Goal: Information Seeking & Learning: Learn about a topic

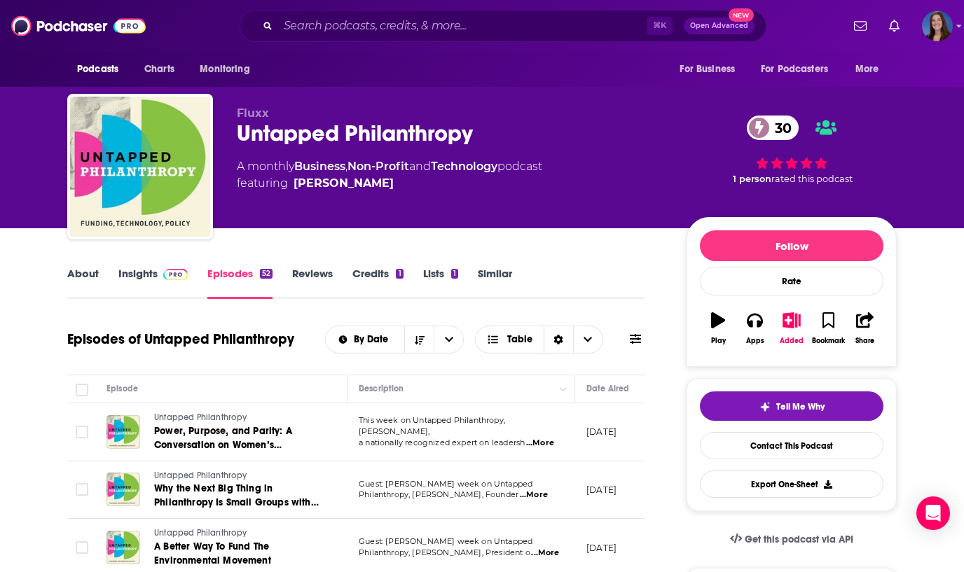
click at [143, 277] on link "Insights" at bounding box center [152, 283] width 69 height 32
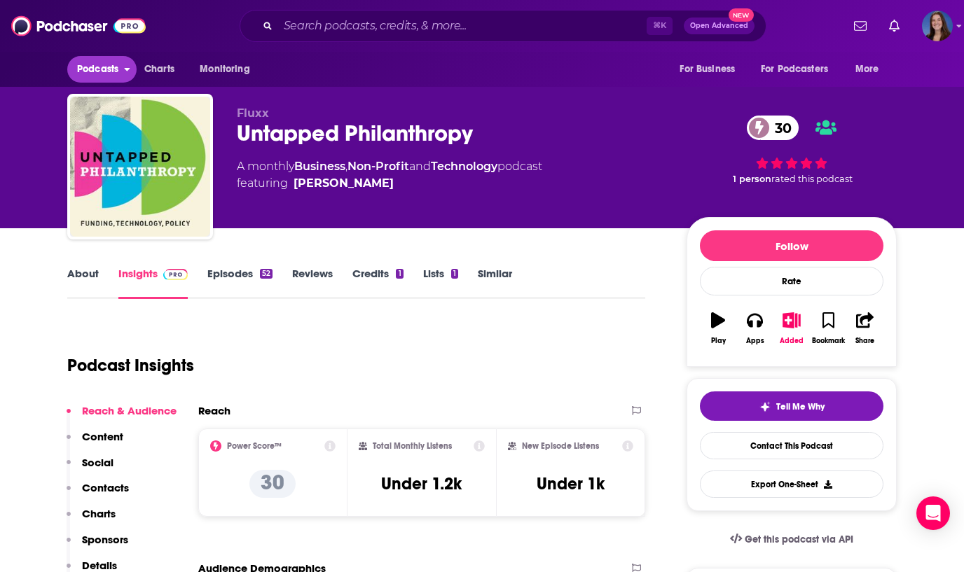
click at [113, 69] on span "Podcasts" at bounding box center [97, 70] width 41 height 20
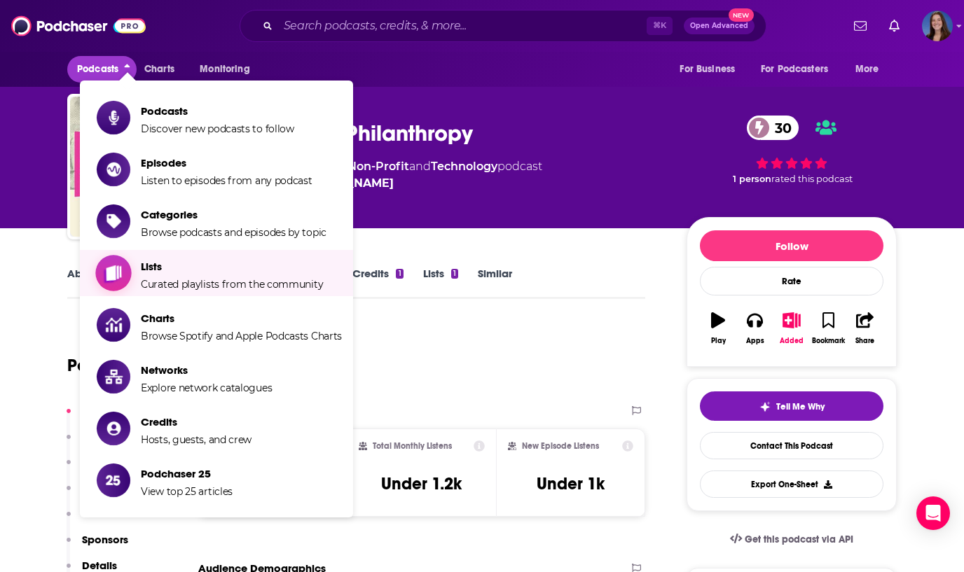
click at [177, 273] on span "Lists Curated playlists from the community" at bounding box center [232, 273] width 182 height 35
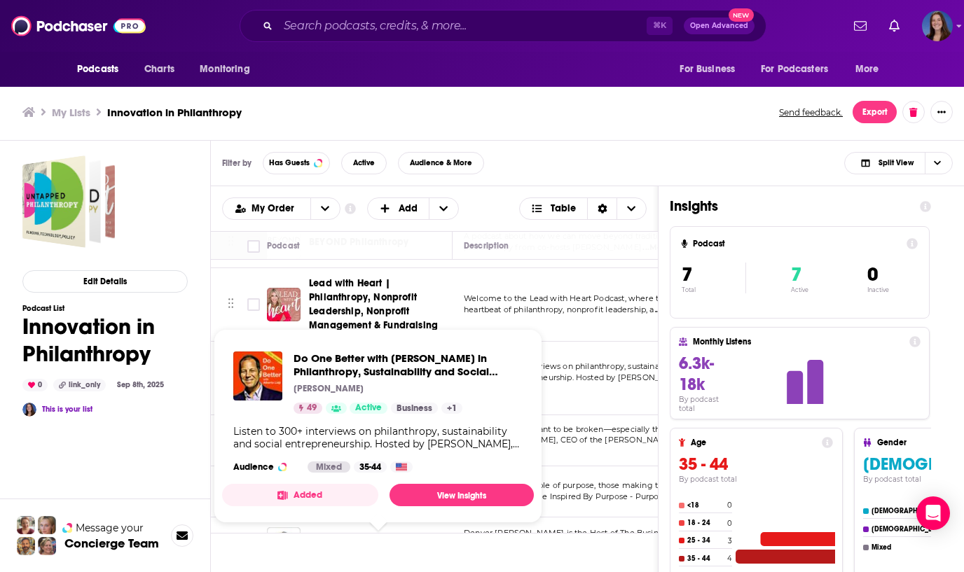
scroll to position [135, 0]
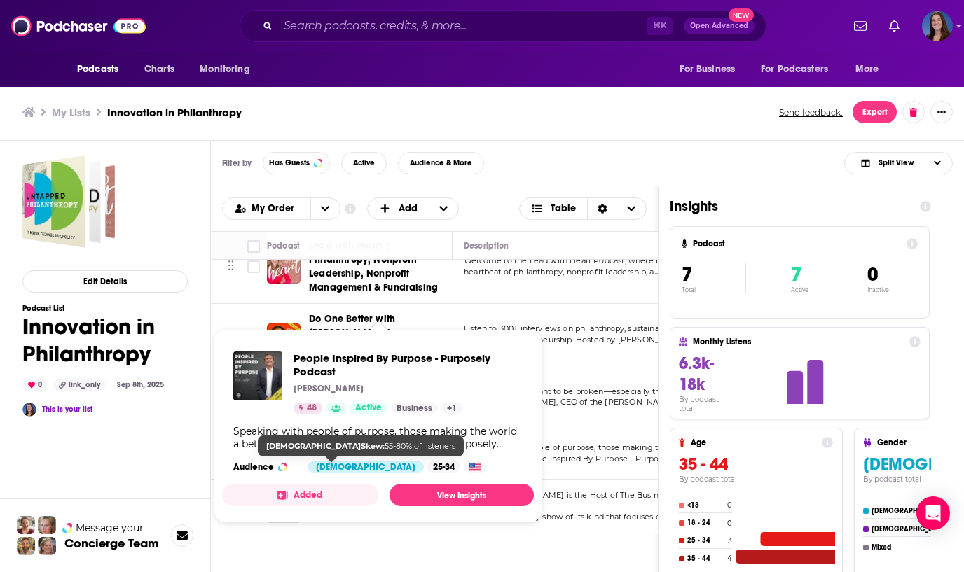
click at [338, 462] on div "Female" at bounding box center [366, 467] width 116 height 11
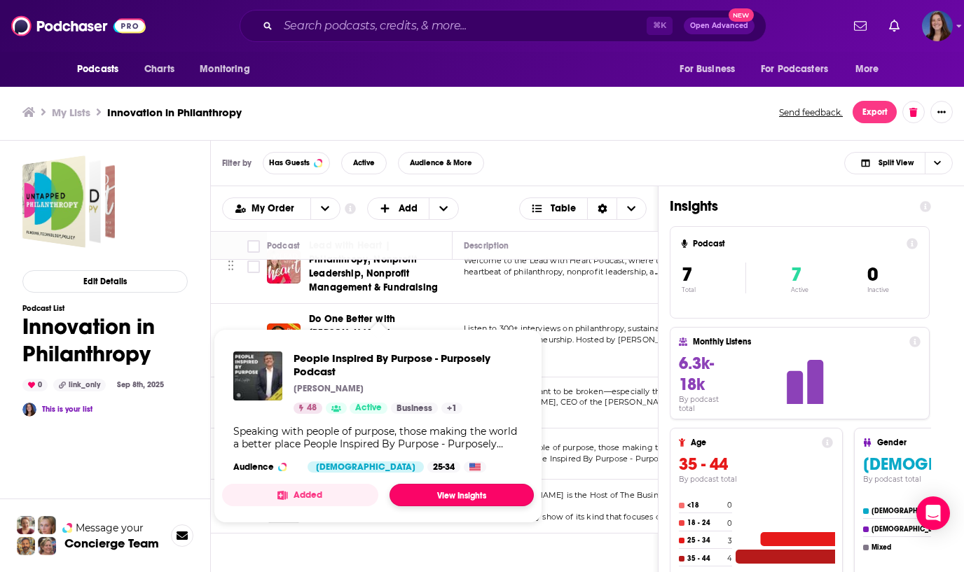
click at [449, 491] on link "View Insights" at bounding box center [462, 495] width 144 height 22
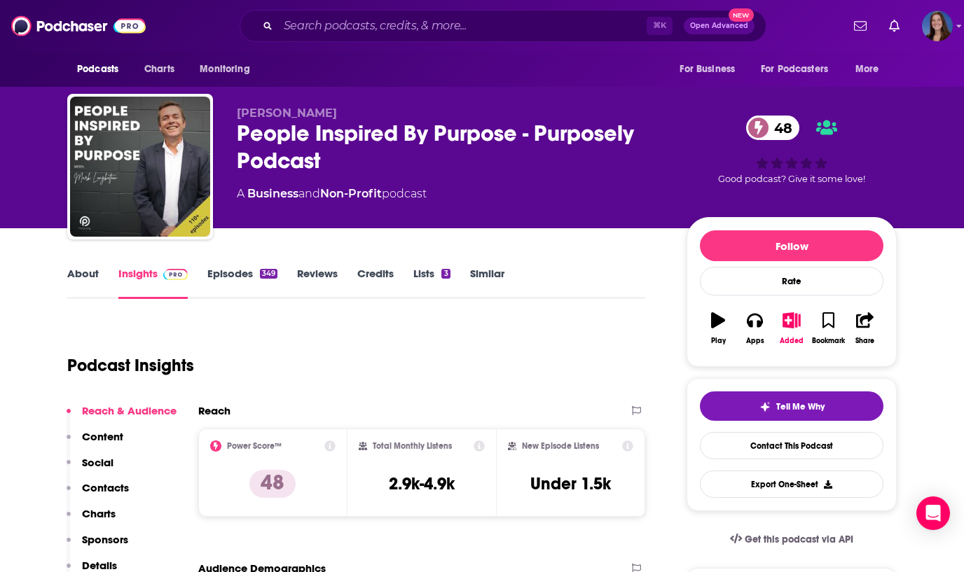
click at [233, 276] on link "Episodes 349" at bounding box center [242, 283] width 70 height 32
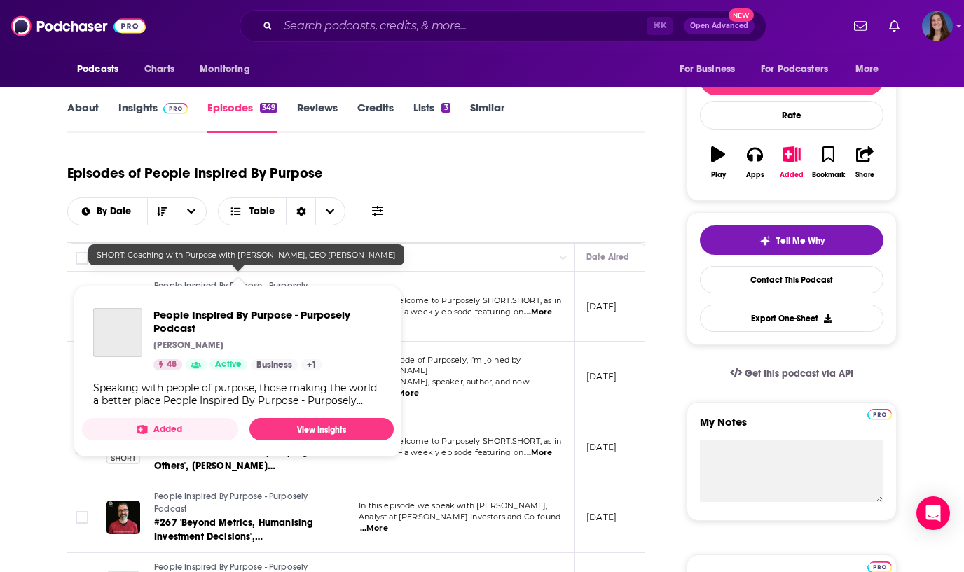
scroll to position [167, 0]
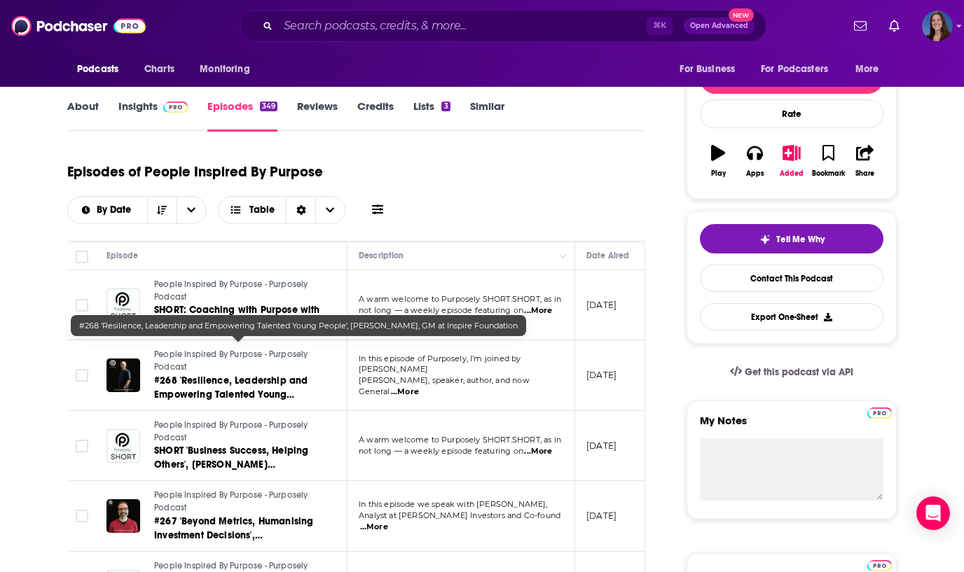
click at [206, 375] on span "#268 'Resilience, Leadership and Empowering Talented Young People', Jake Bailey…" at bounding box center [230, 402] width 153 height 54
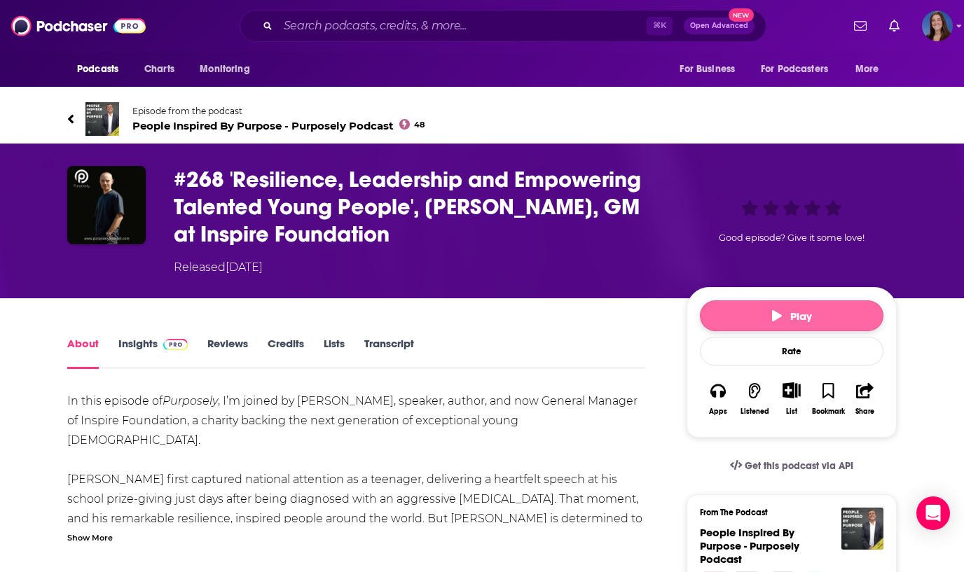
click at [780, 316] on icon "button" at bounding box center [777, 315] width 10 height 11
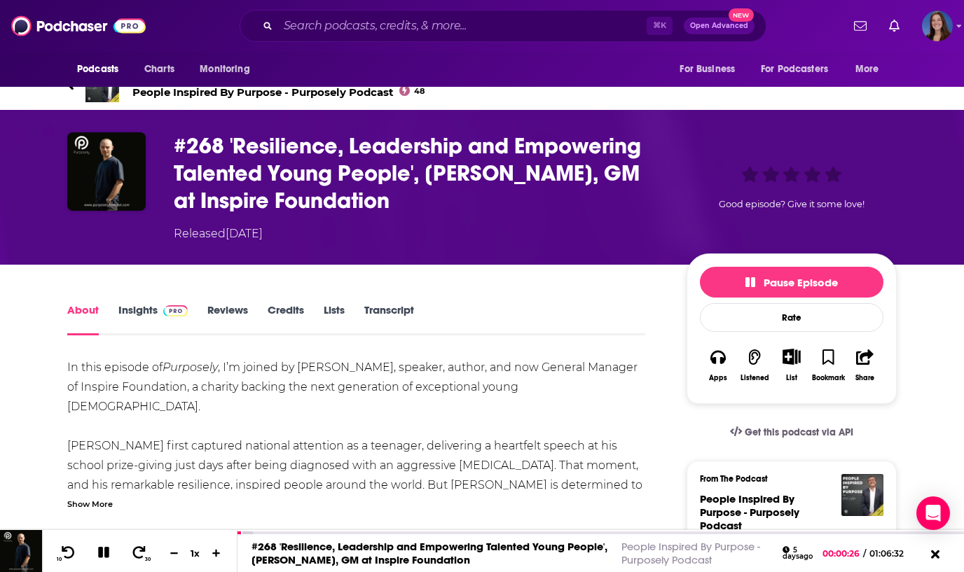
scroll to position [33, 0]
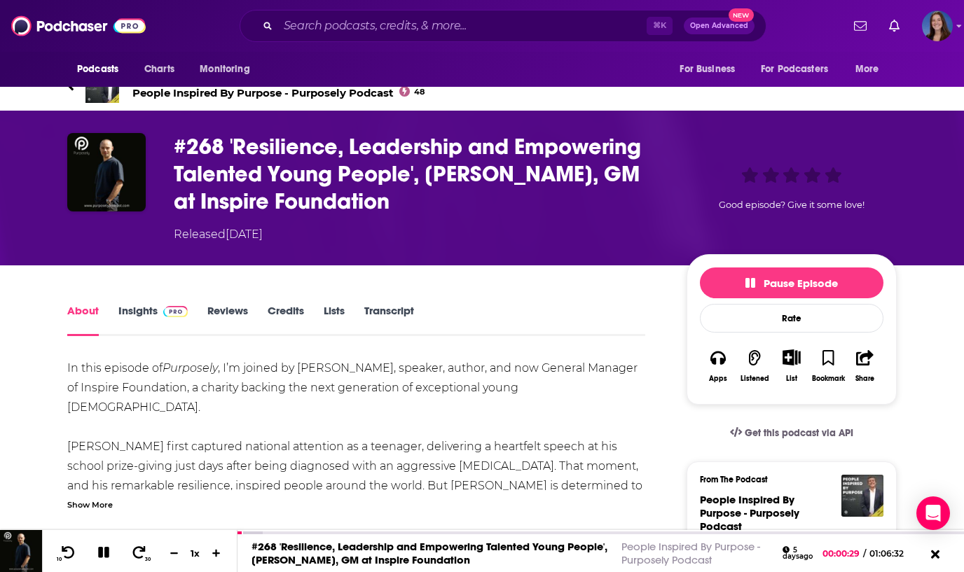
click at [81, 309] on link "About" at bounding box center [83, 320] width 32 height 32
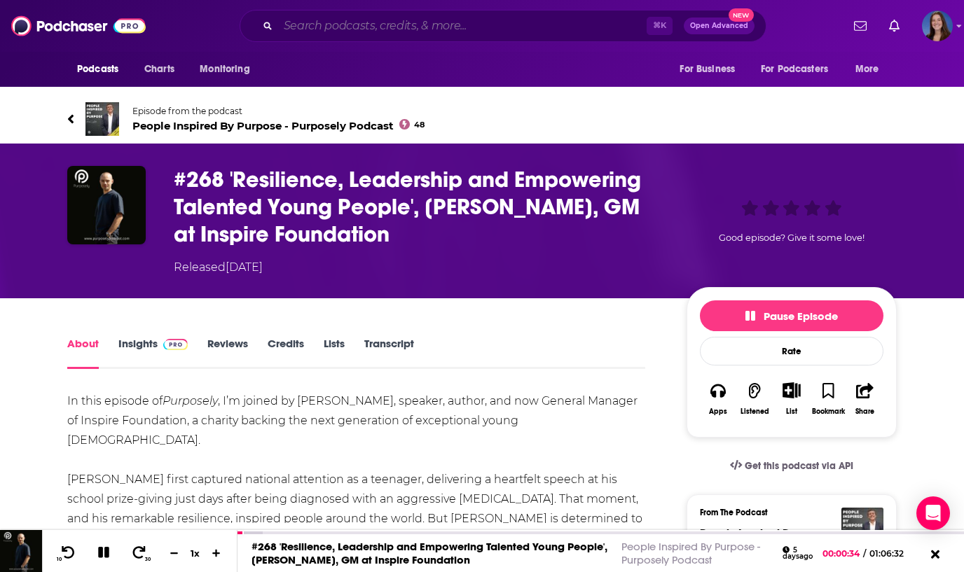
click at [335, 29] on input "Search podcasts, credits, & more..." at bounding box center [462, 26] width 369 height 22
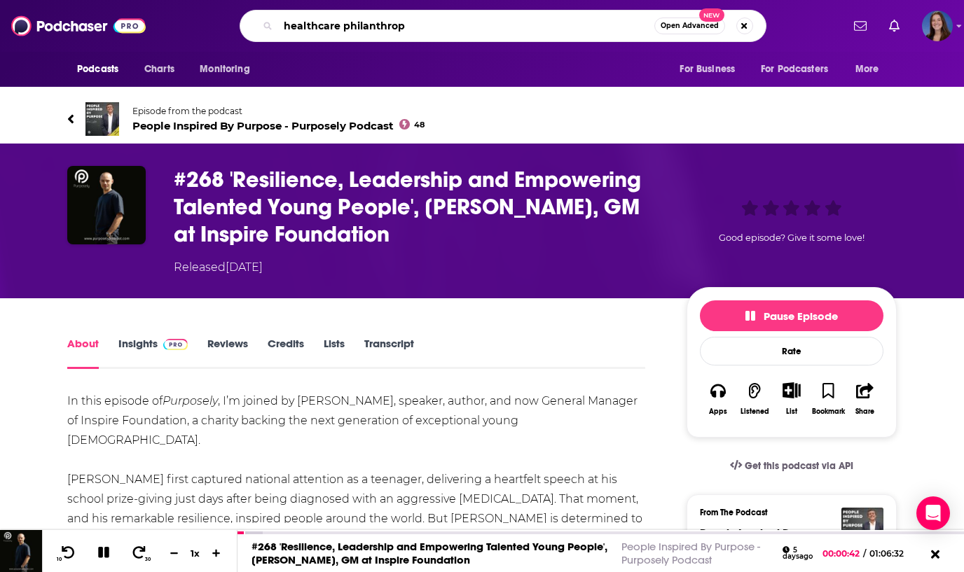
type input "healthcare philanthropy"
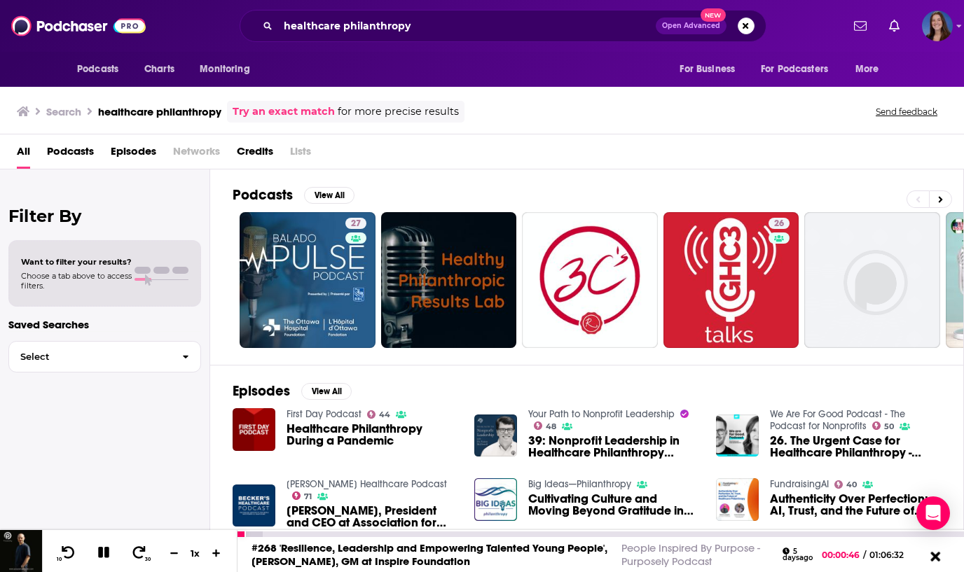
click at [935, 557] on icon at bounding box center [935, 556] width 10 height 10
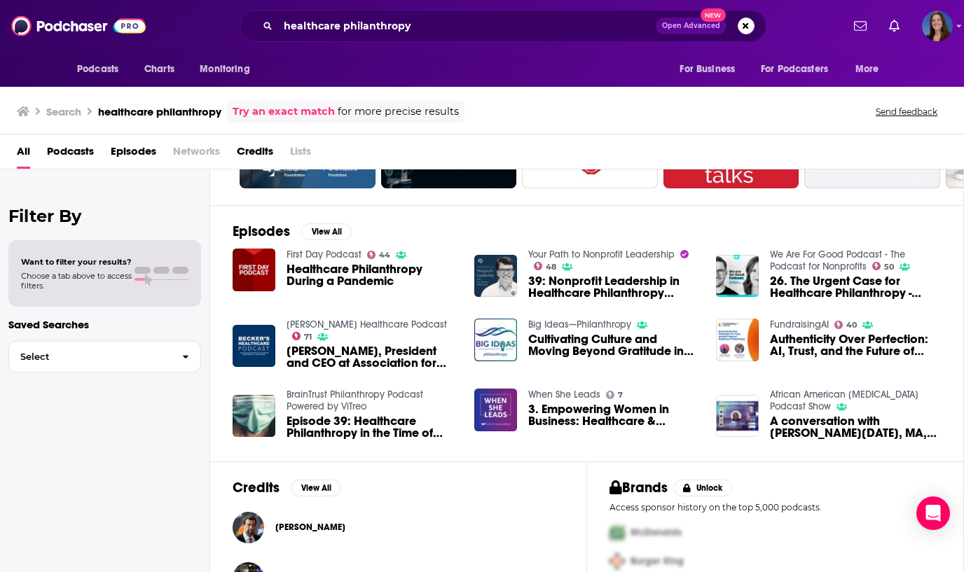
scroll to position [161, 0]
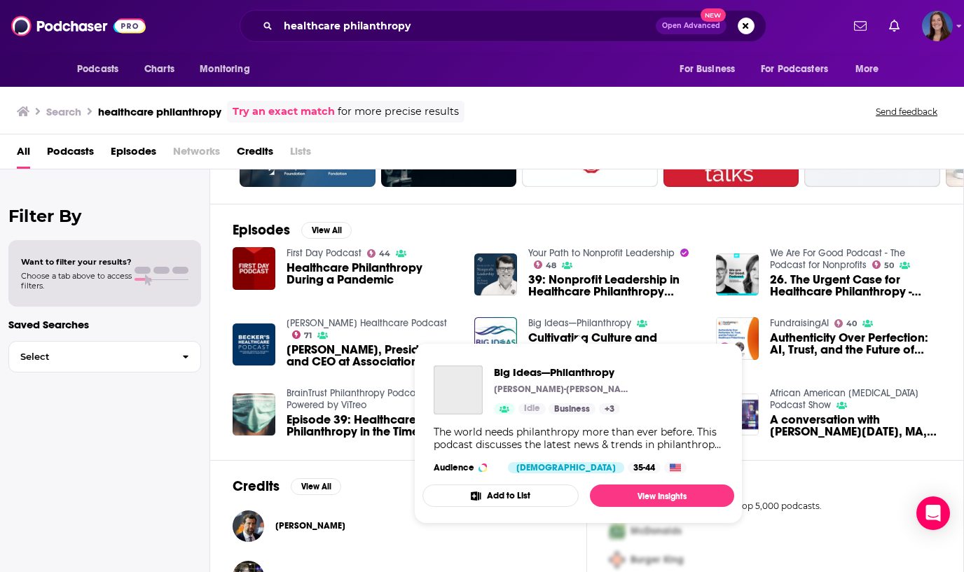
click at [556, 319] on link "Big Ideas—Philanthropy" at bounding box center [579, 323] width 103 height 12
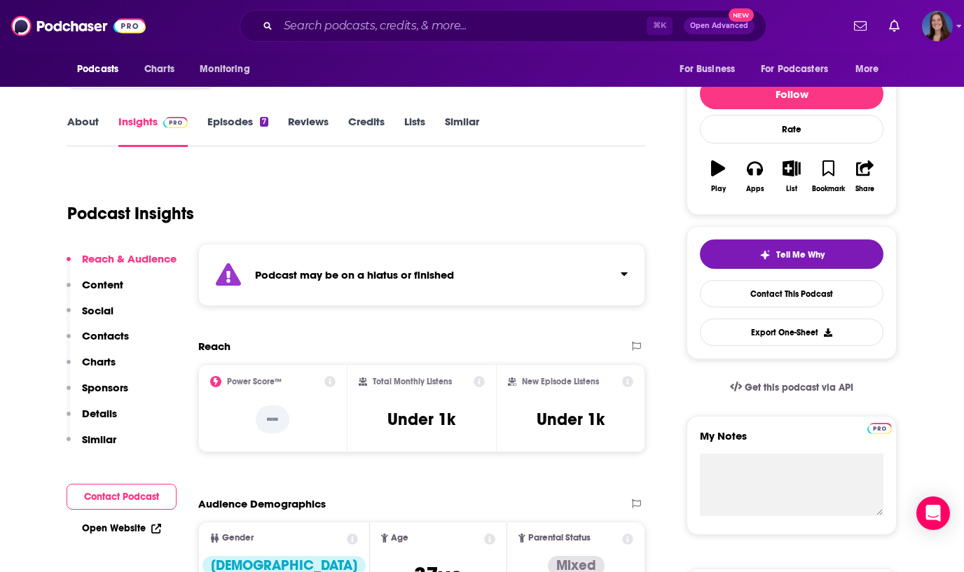
scroll to position [154, 0]
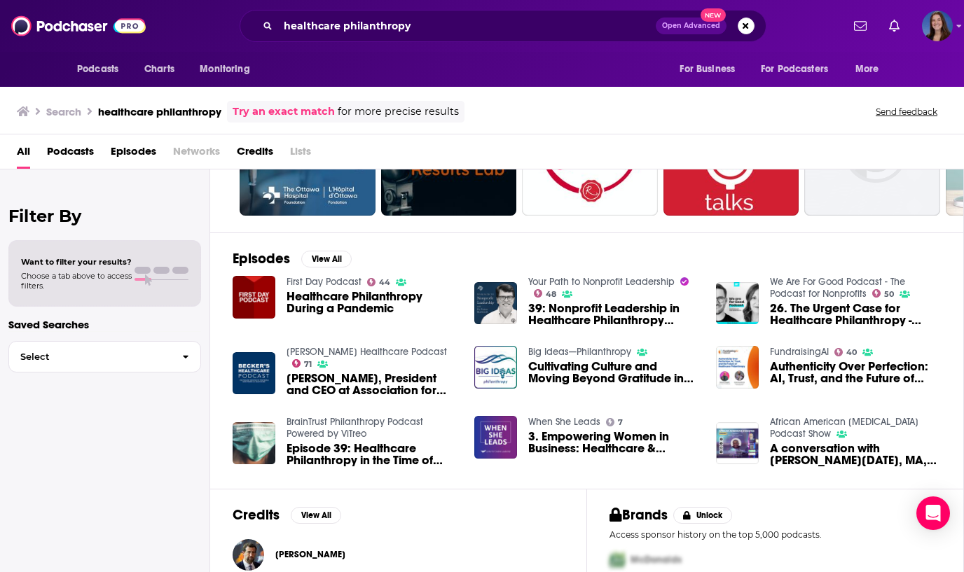
scroll to position [133, 0]
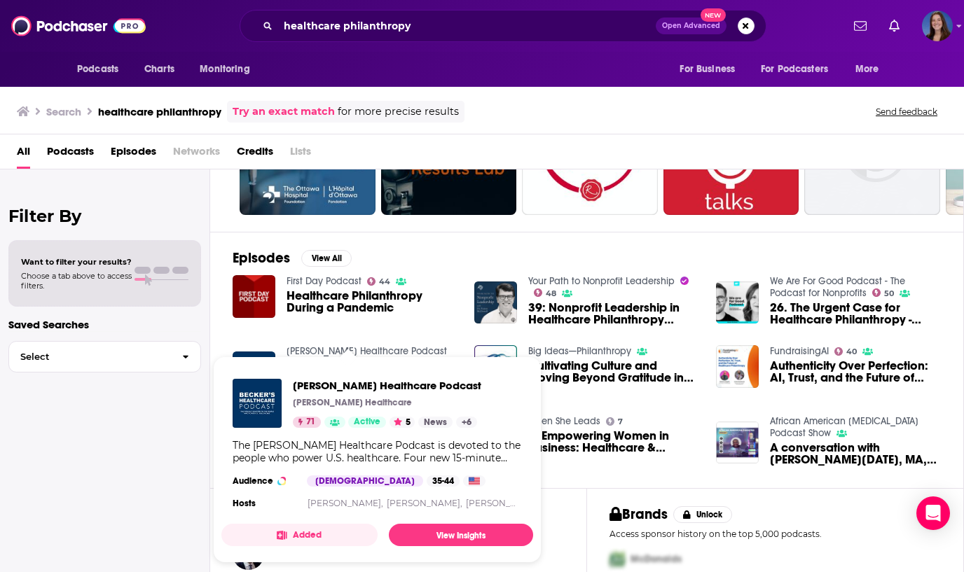
click at [381, 347] on link "Becker’s Healthcare Podcast" at bounding box center [367, 351] width 160 height 12
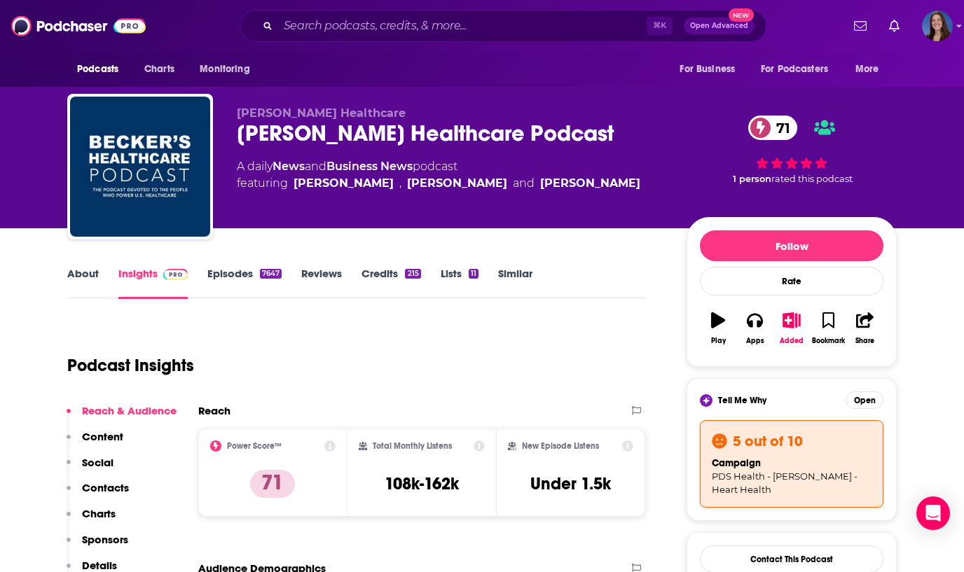
click at [238, 275] on link "Episodes 7647" at bounding box center [244, 283] width 74 height 32
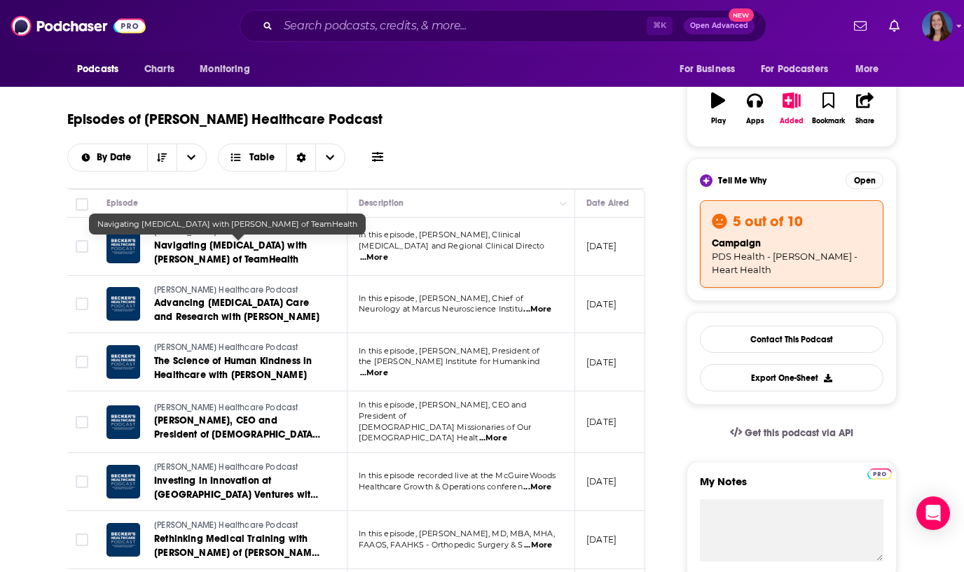
scroll to position [235, 0]
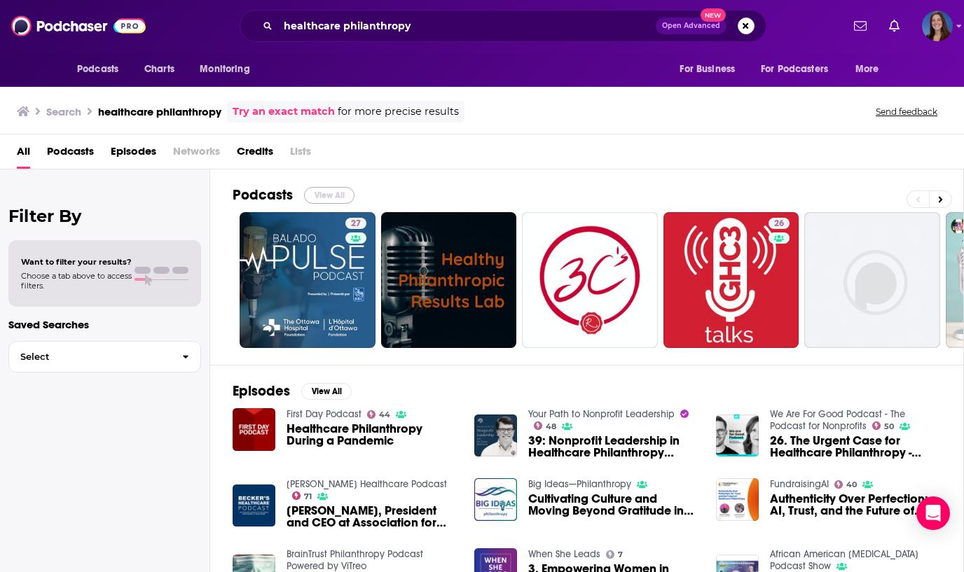
click at [326, 193] on button "View All" at bounding box center [329, 195] width 50 height 17
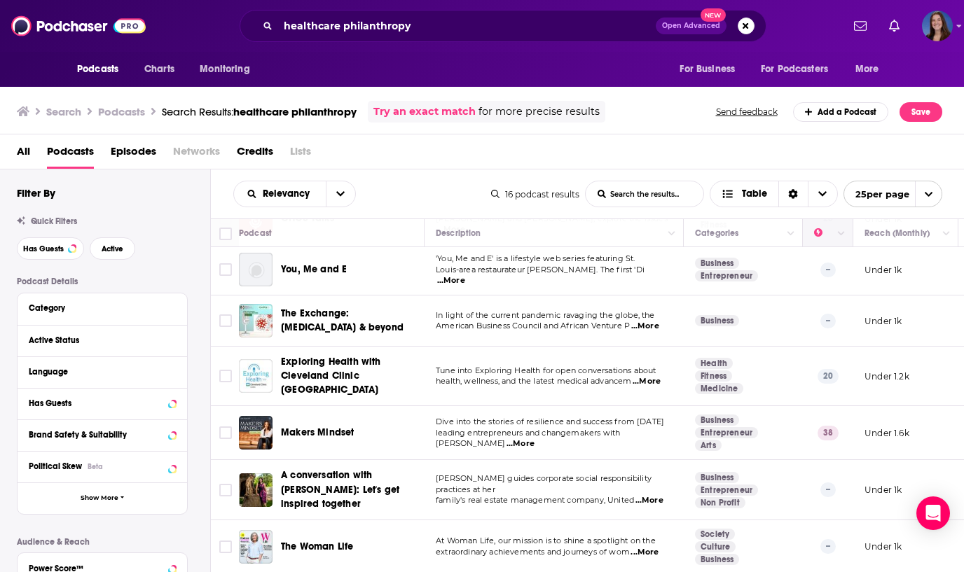
scroll to position [186, 0]
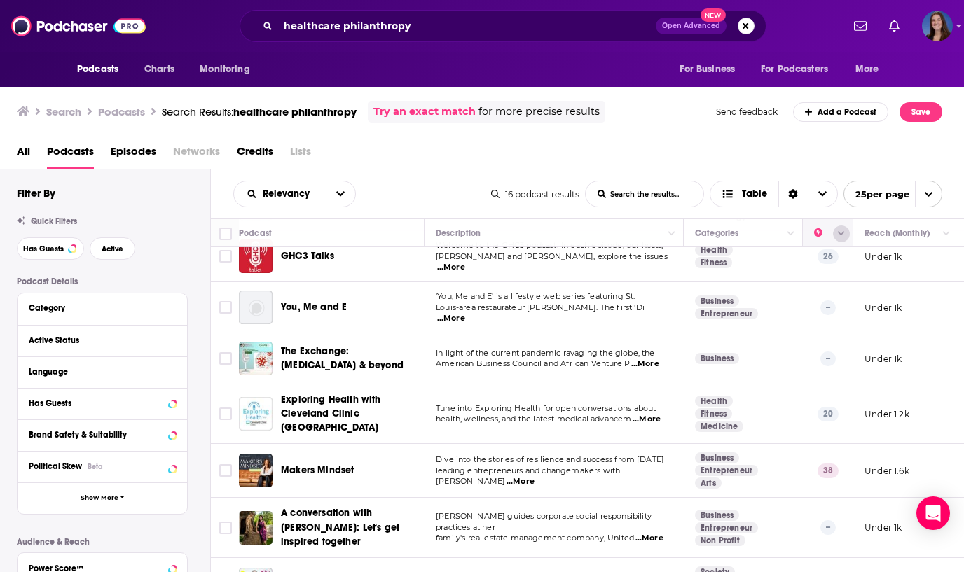
click at [838, 236] on icon "Column Actions" at bounding box center [841, 234] width 7 height 8
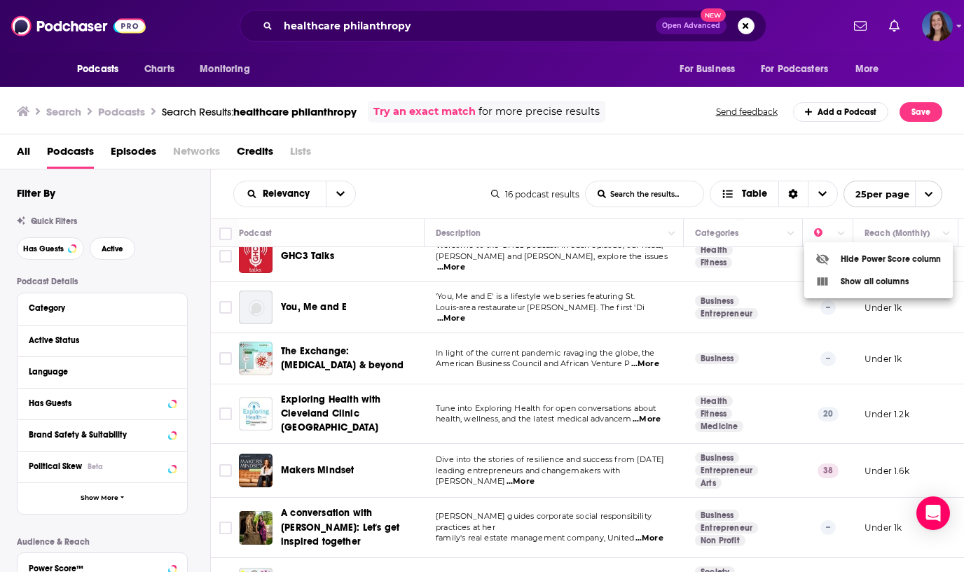
click at [645, 162] on div at bounding box center [482, 286] width 964 height 572
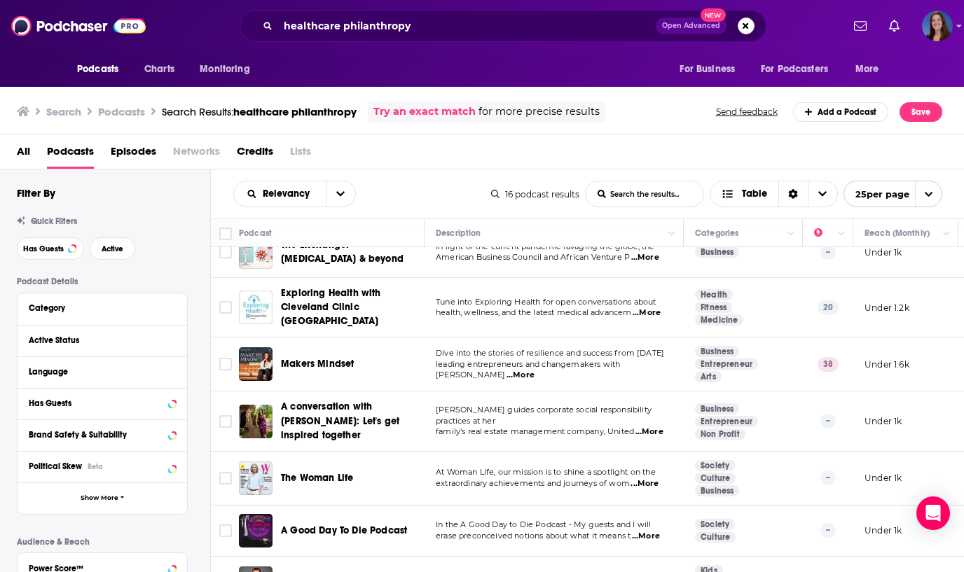
scroll to position [0, 0]
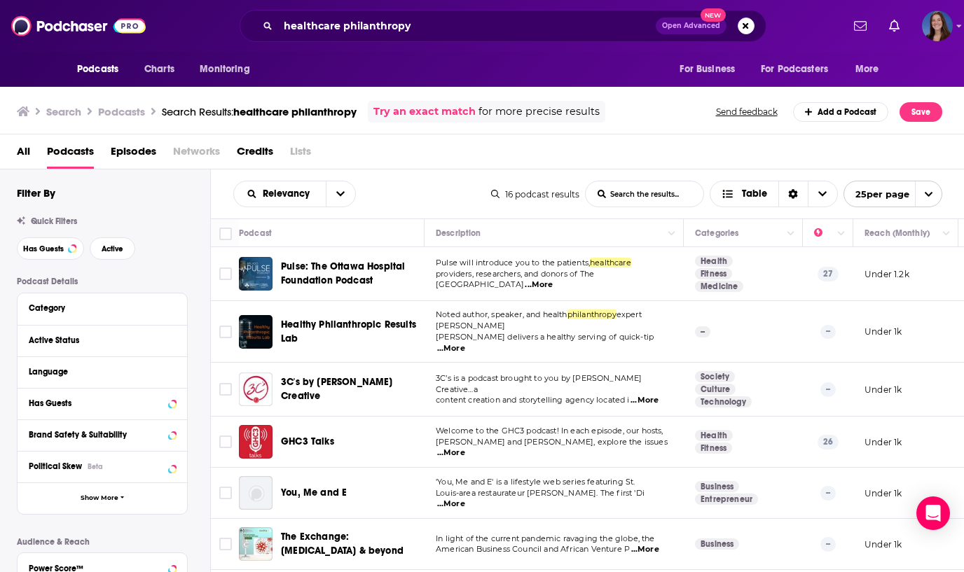
click at [23, 149] on span "All" at bounding box center [23, 154] width 13 height 29
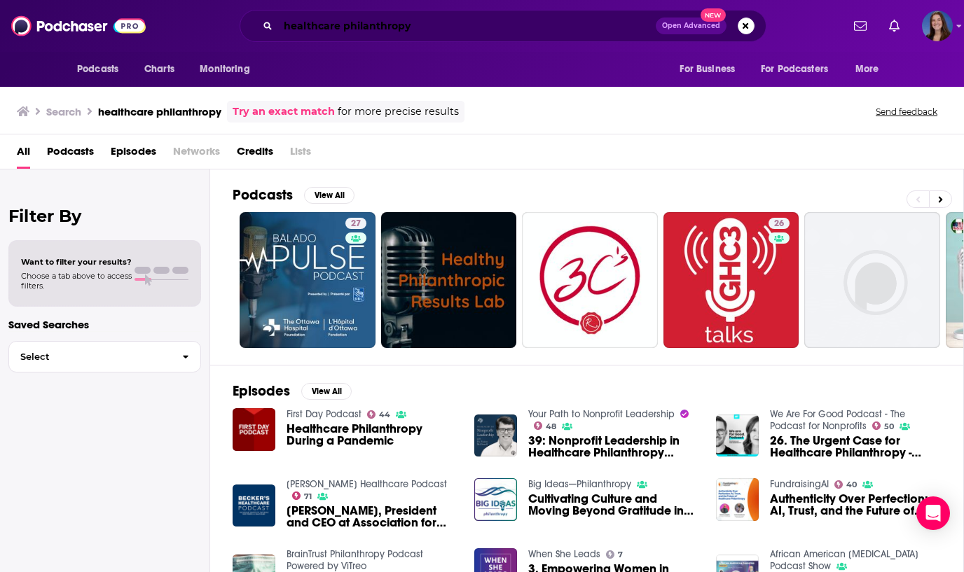
click at [373, 26] on input "healthcare philanthropy" at bounding box center [467, 26] width 378 height 22
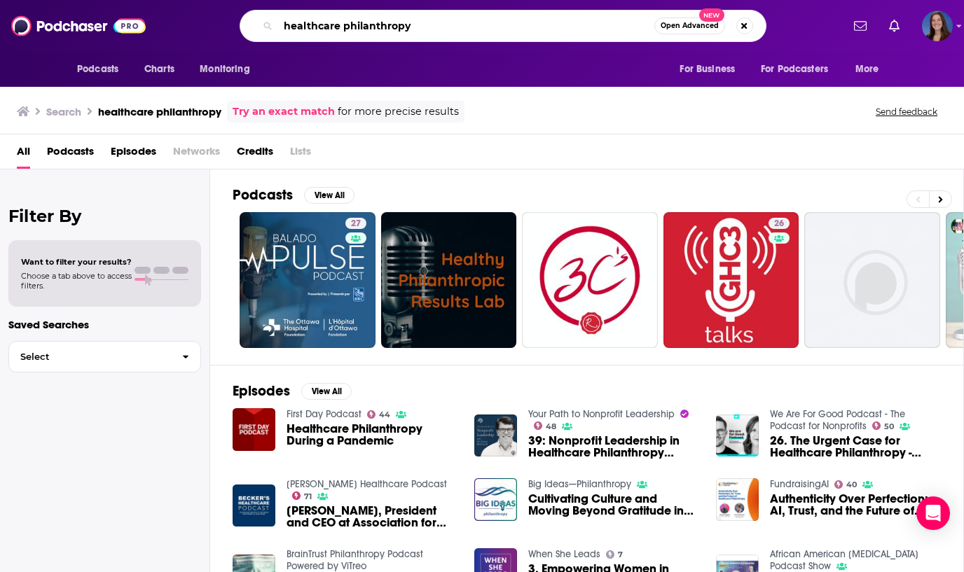
drag, startPoint x: 419, startPoint y: 26, endPoint x: 267, endPoint y: 25, distance: 152.0
click at [267, 25] on div "healthcare philanthropy Open Advanced New" at bounding box center [503, 26] width 527 height 32
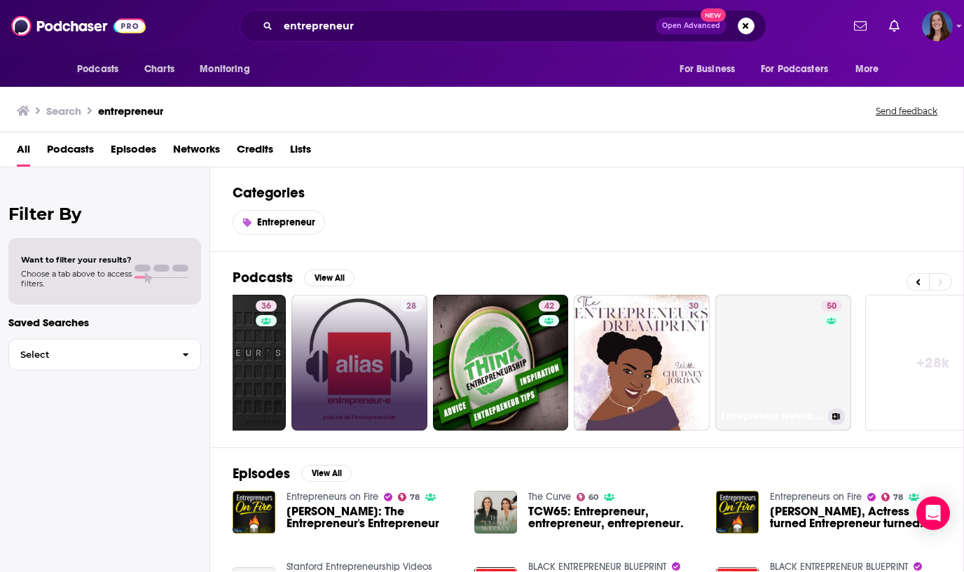
scroll to position [0, 556]
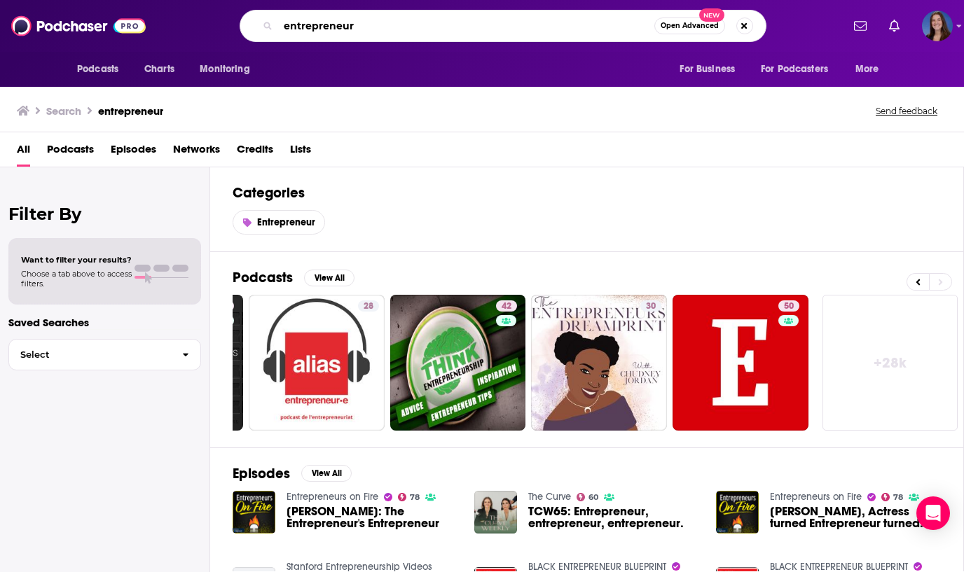
drag, startPoint x: 365, startPoint y: 25, endPoint x: 242, endPoint y: 21, distance: 123.4
click at [242, 21] on div "entrepreneur Open Advanced New" at bounding box center [503, 26] width 527 height 32
type input "forbes"
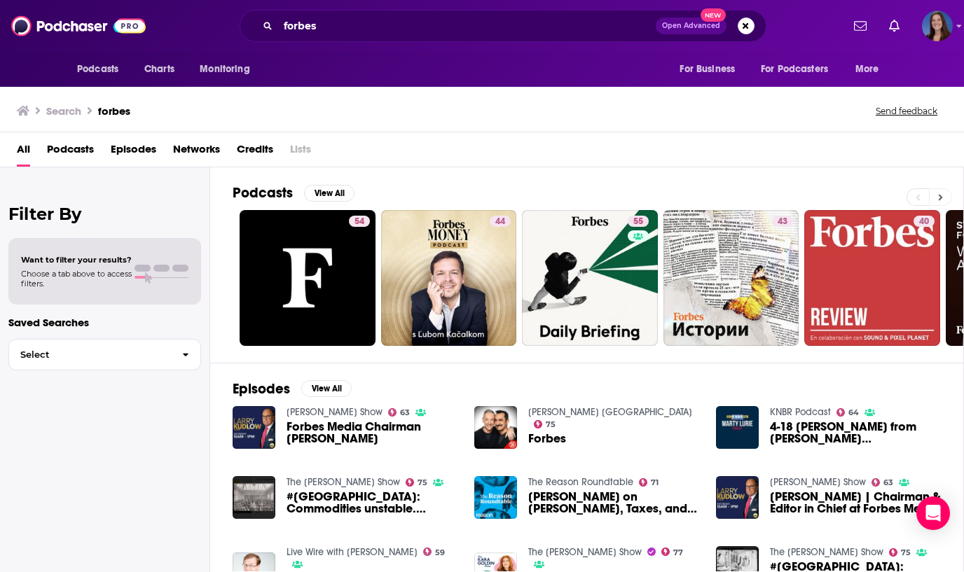
click at [942, 194] on icon at bounding box center [940, 198] width 5 height 10
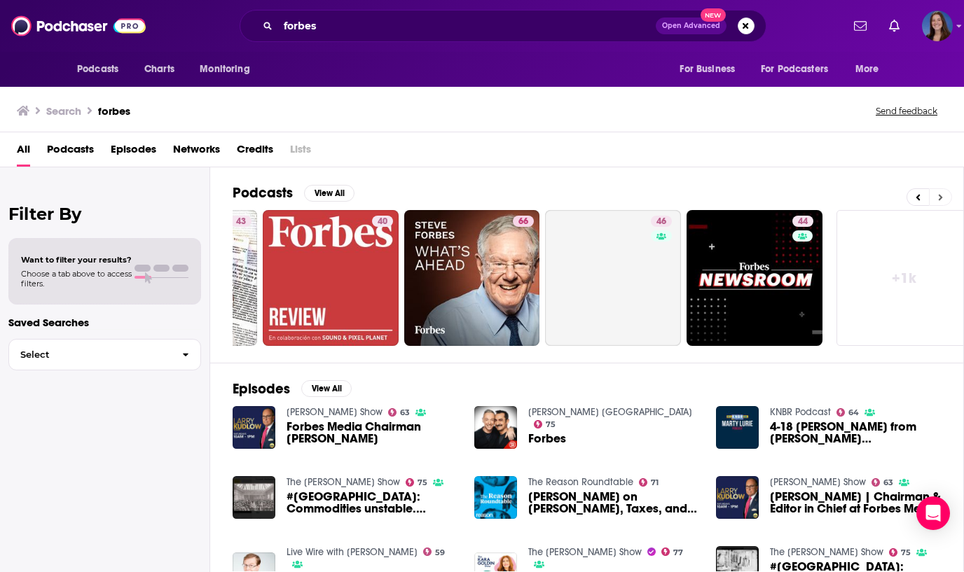
scroll to position [0, 556]
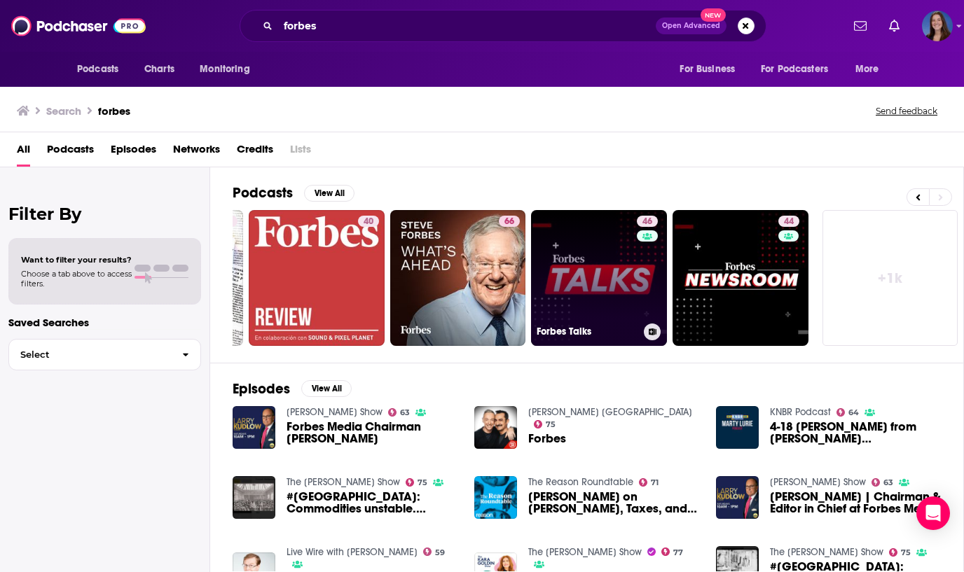
click at [600, 294] on link "46 Forbes Talks" at bounding box center [599, 278] width 136 height 136
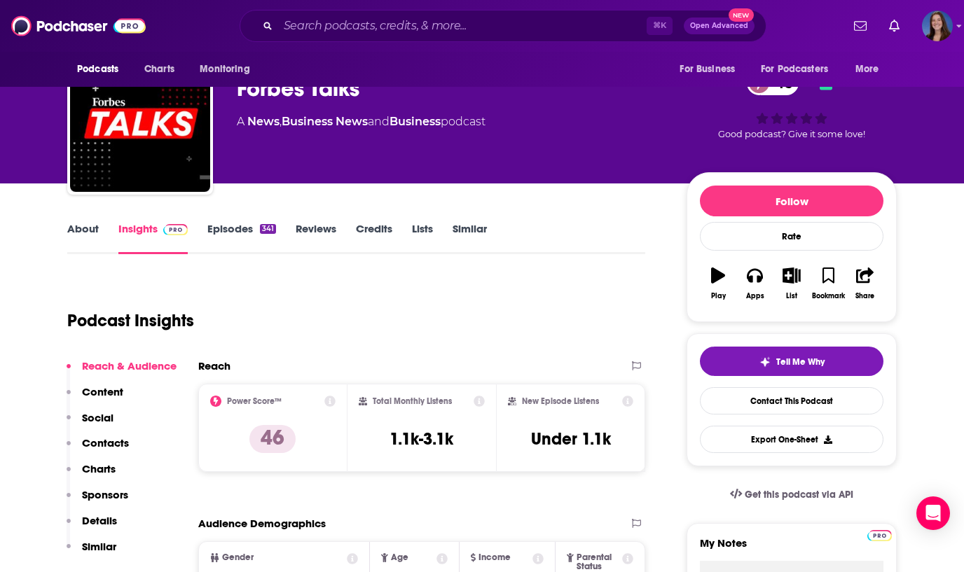
scroll to position [29, 0]
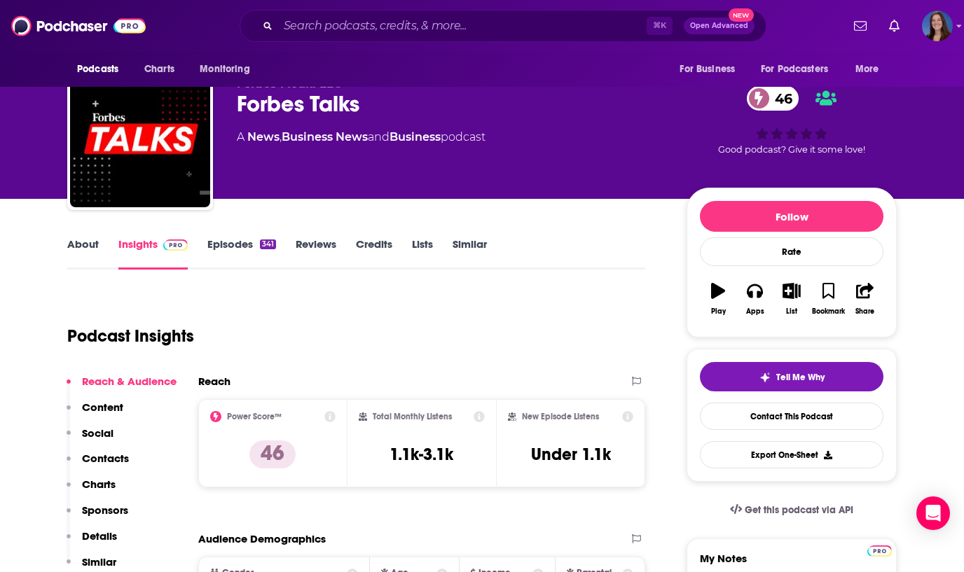
click at [228, 242] on link "Episodes 341" at bounding box center [241, 254] width 69 height 32
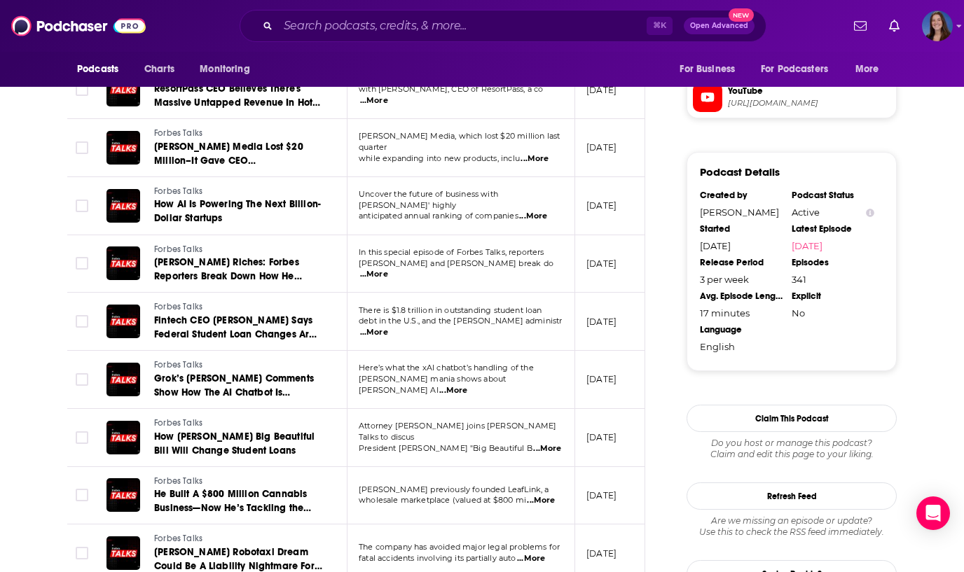
scroll to position [1178, 0]
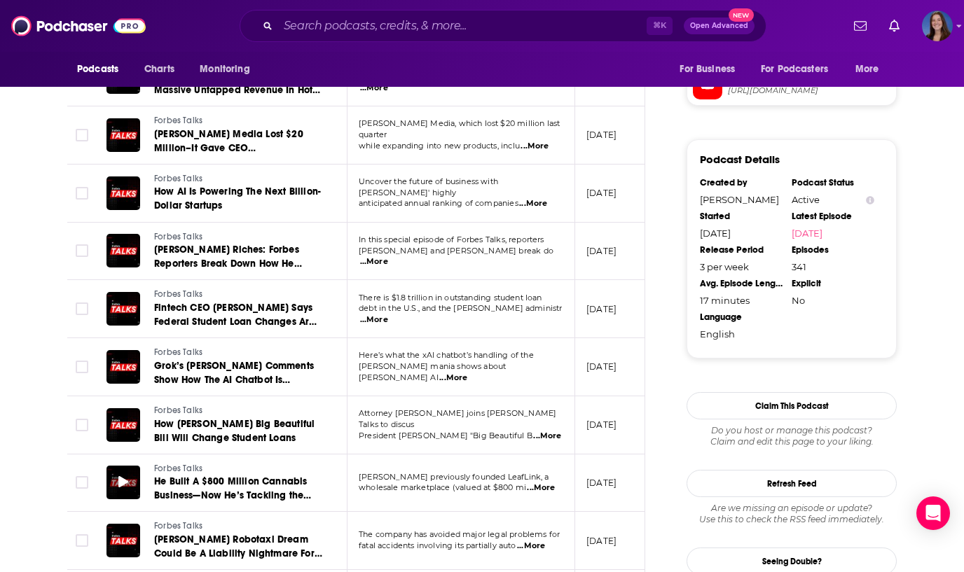
click at [123, 476] on icon at bounding box center [123, 481] width 10 height 11
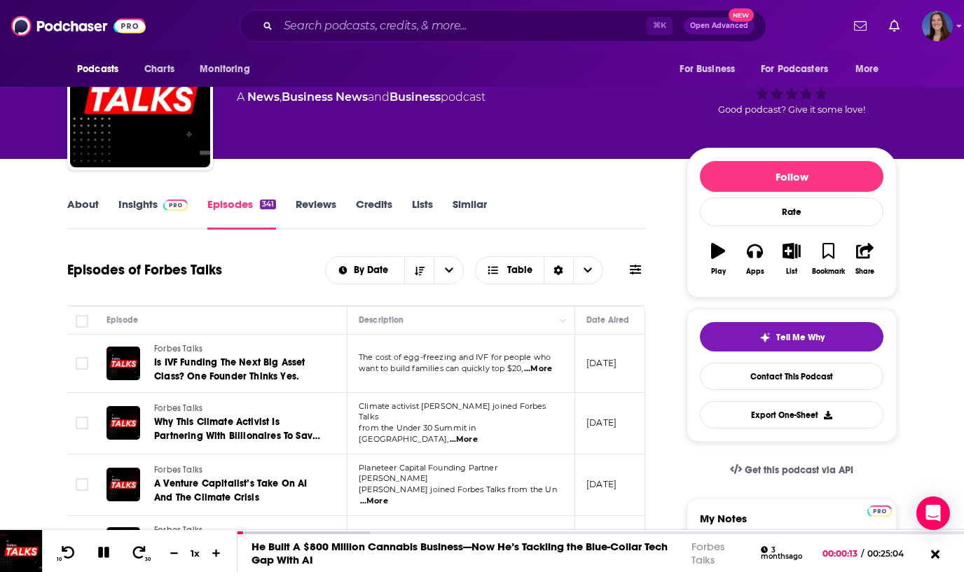
scroll to position [0, 0]
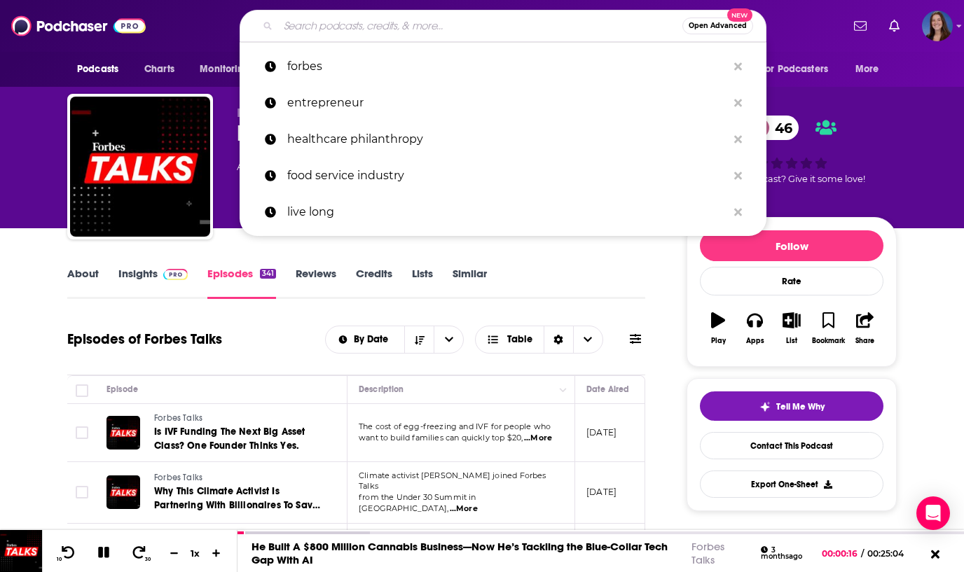
click at [314, 27] on input "Search podcasts, credits, & more..." at bounding box center [480, 26] width 404 height 22
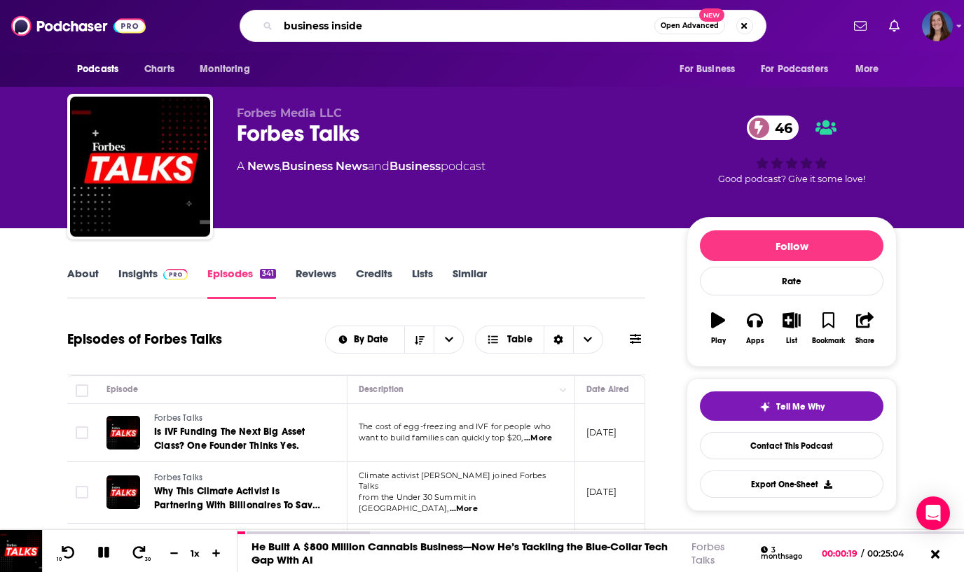
type input "business insider"
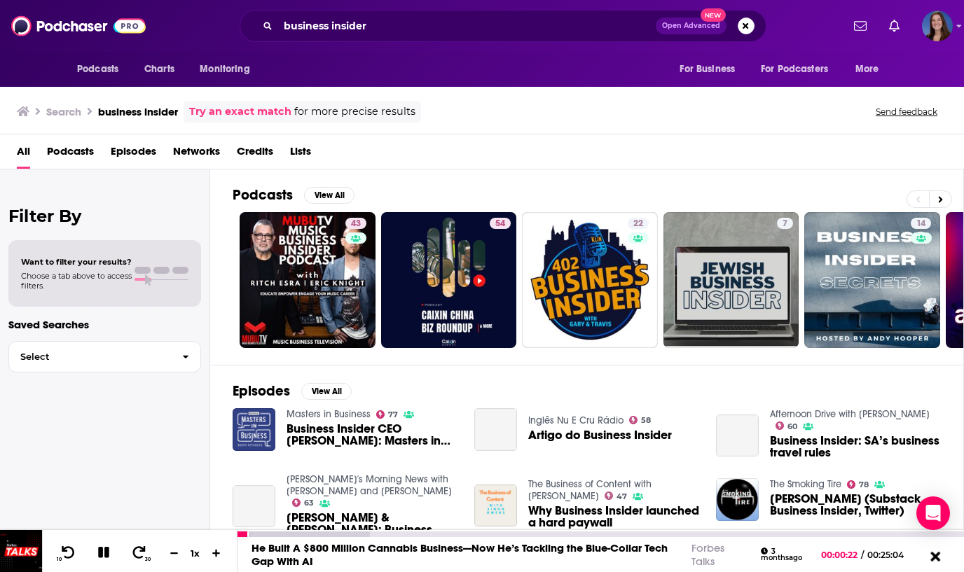
click at [932, 557] on icon at bounding box center [935, 556] width 18 height 14
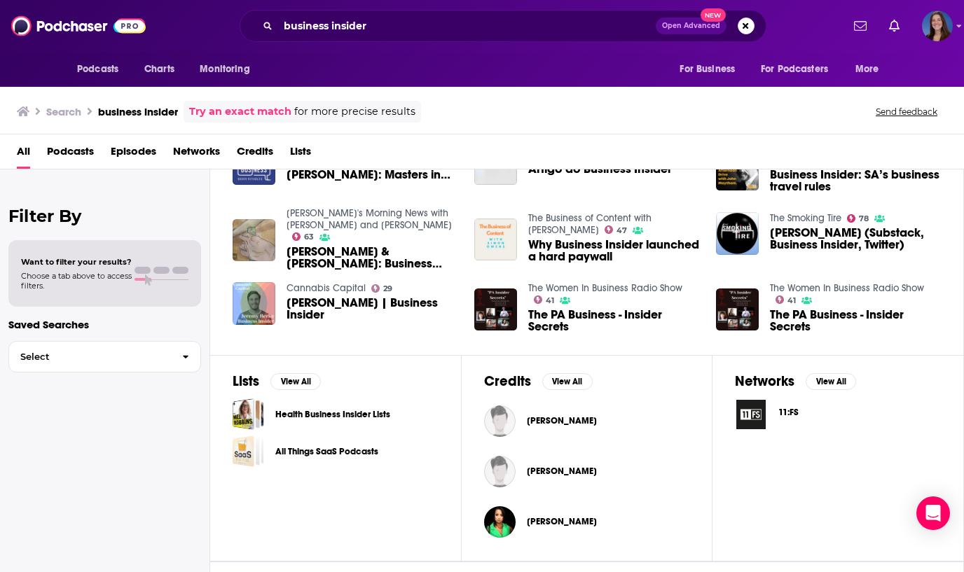
scroll to position [289, 0]
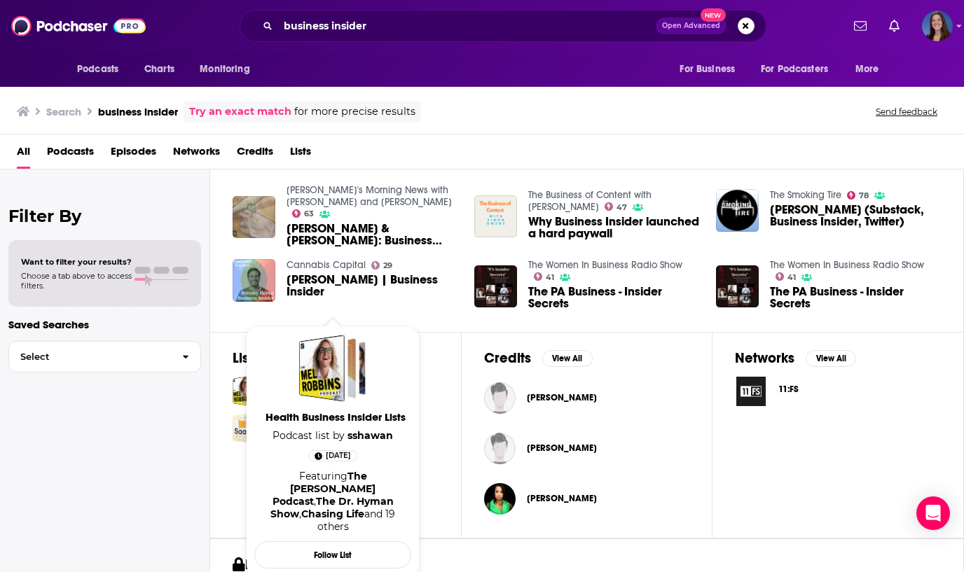
click at [343, 414] on span "Health Business Insider Lists" at bounding box center [335, 417] width 157 height 13
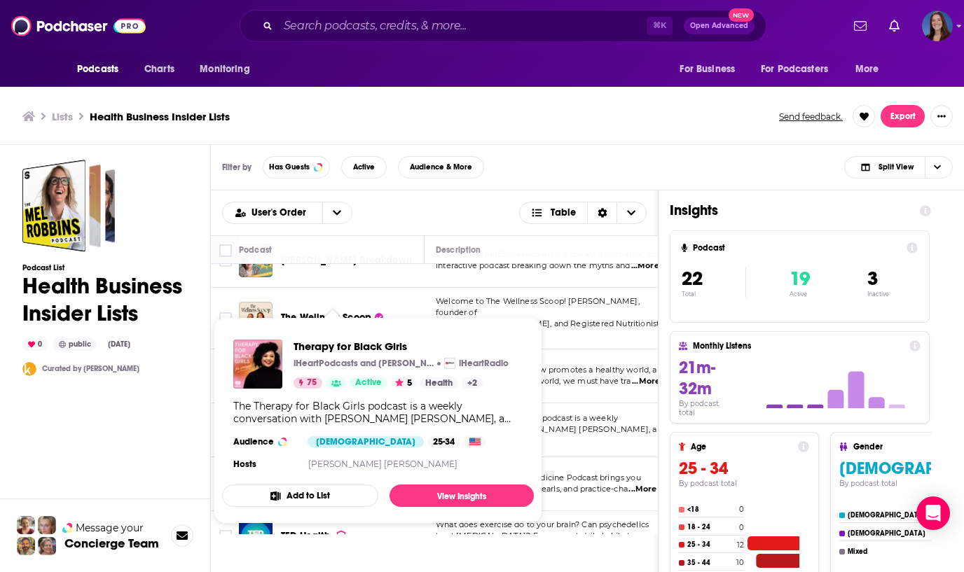
scroll to position [4, 0]
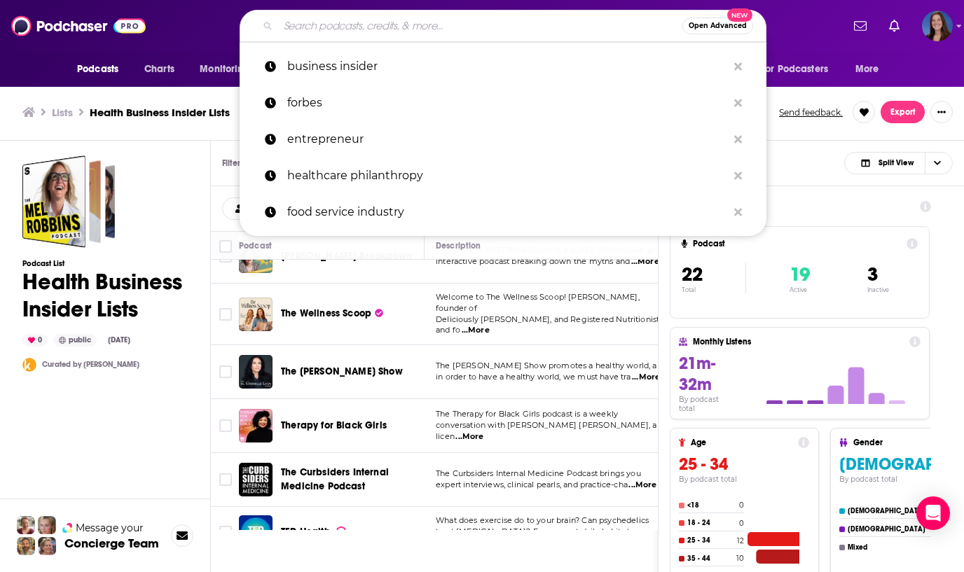
click at [340, 22] on input "Search podcasts, credits, & more..." at bounding box center [480, 26] width 404 height 22
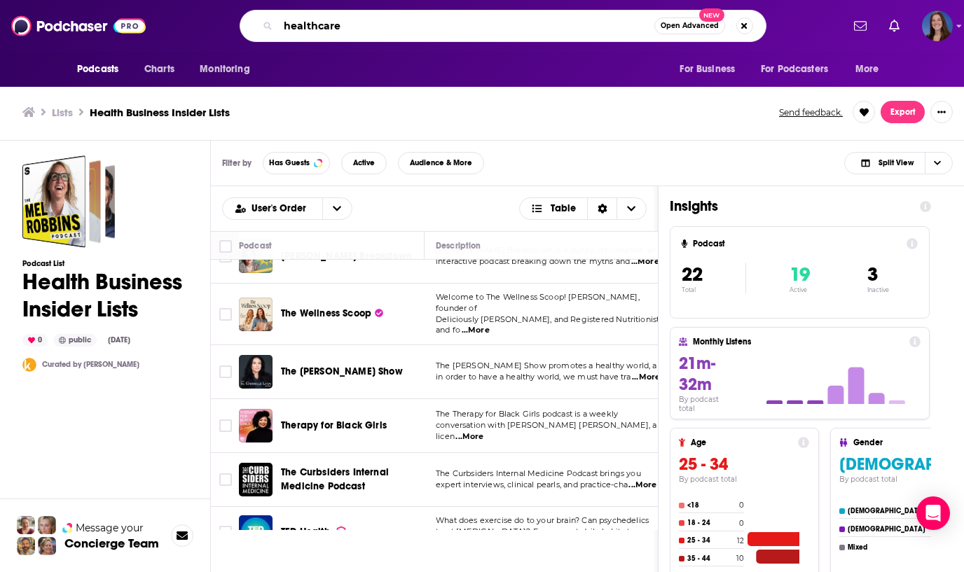
type input "healthcare"
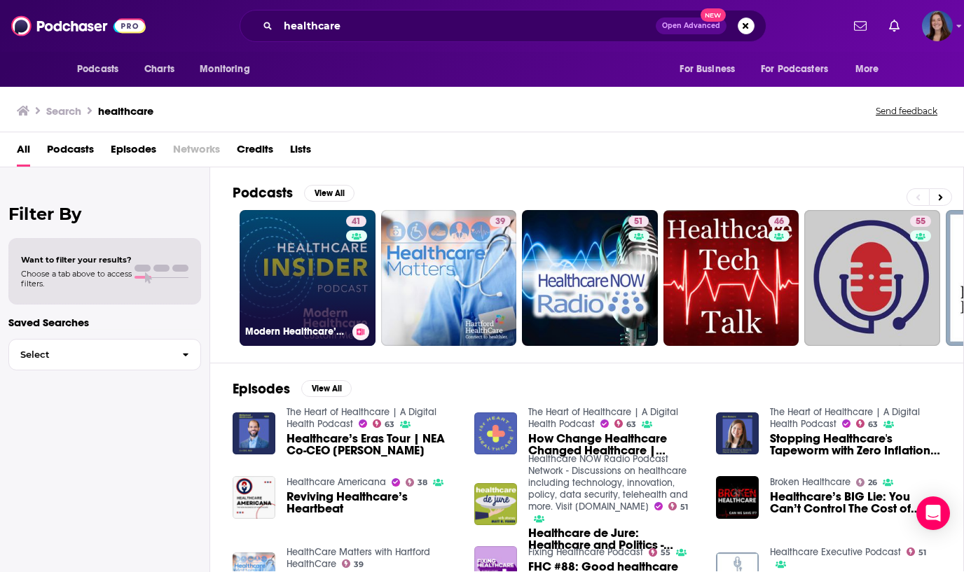
click at [275, 256] on link "41 Modern Healthcare’s Healthcare Insider Podcast" at bounding box center [308, 278] width 136 height 136
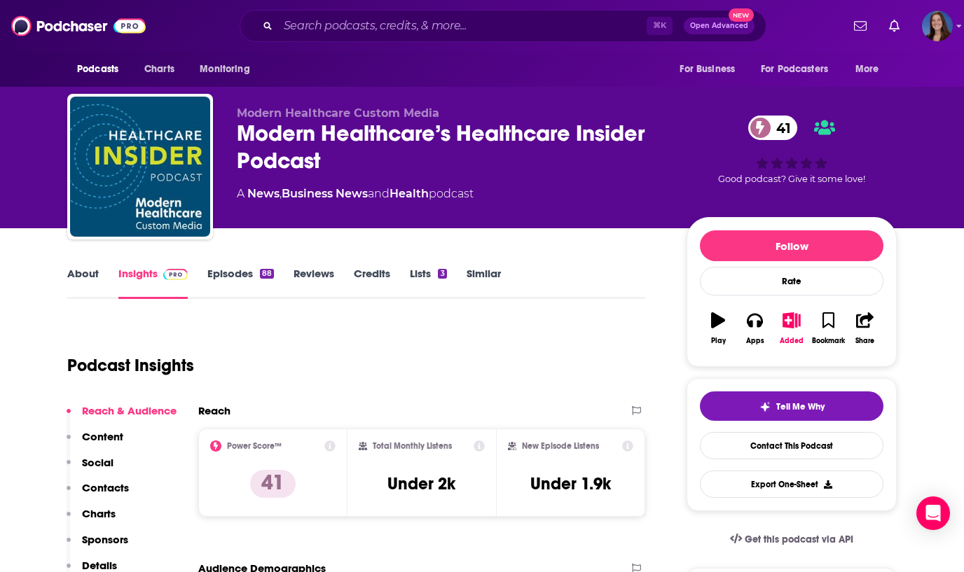
click at [235, 276] on link "Episodes 88" at bounding box center [240, 283] width 67 height 32
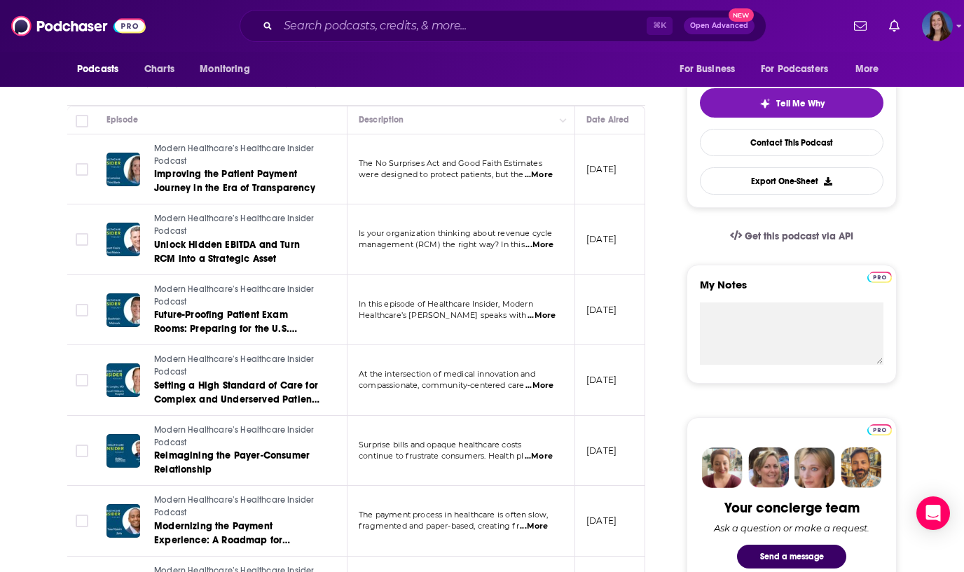
scroll to position [303, 0]
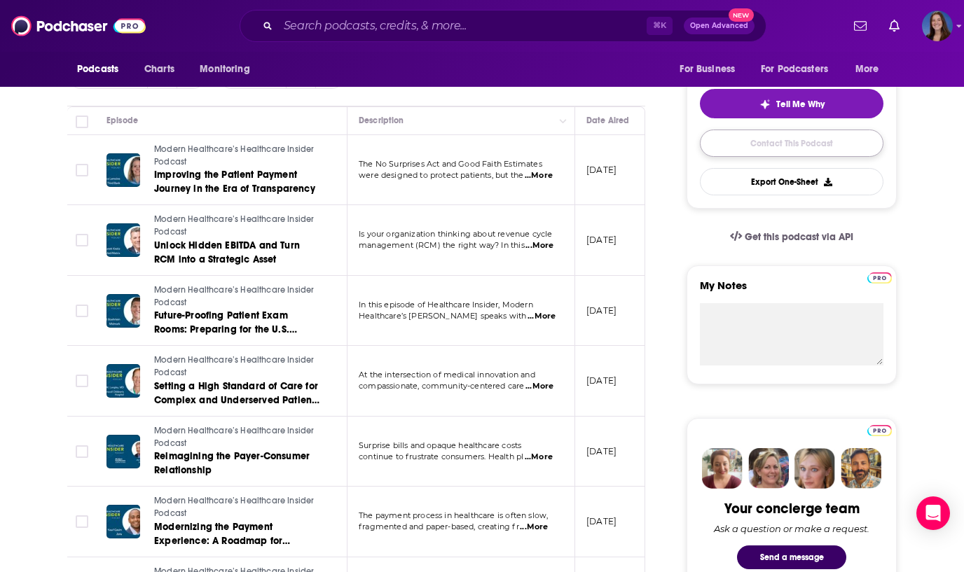
click at [767, 142] on link "Contact This Podcast" at bounding box center [792, 143] width 184 height 27
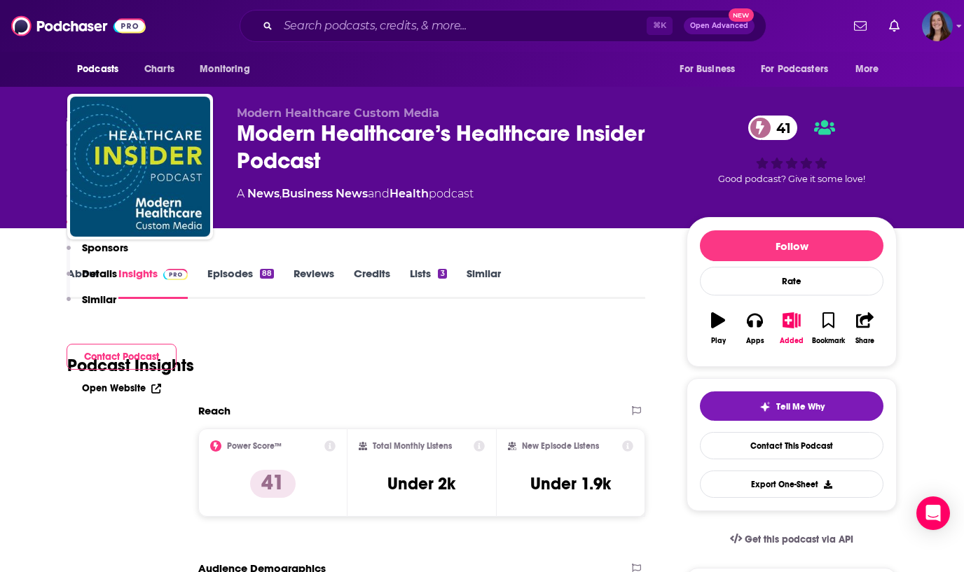
scroll to position [1397, 0]
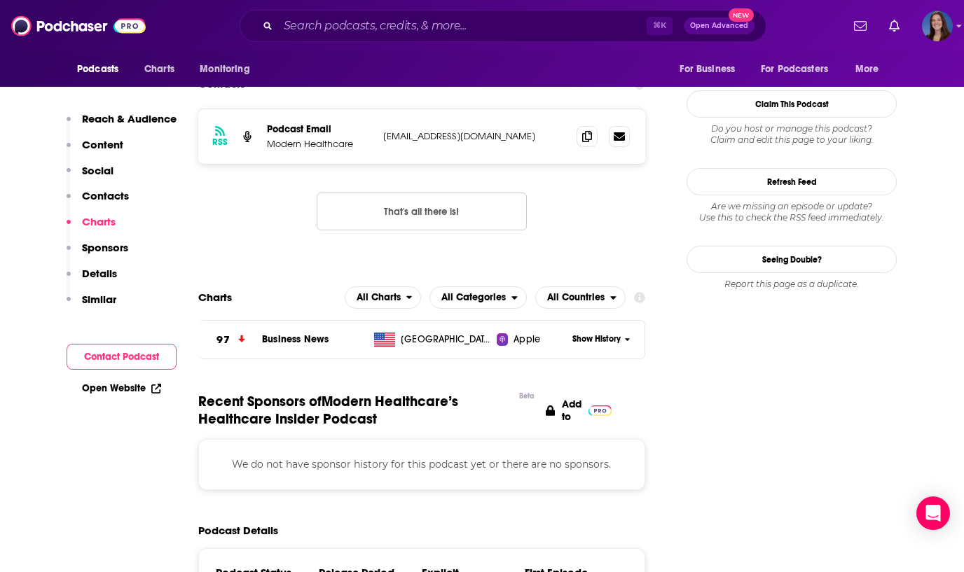
click at [137, 358] on button "Contact Podcast" at bounding box center [122, 357] width 110 height 26
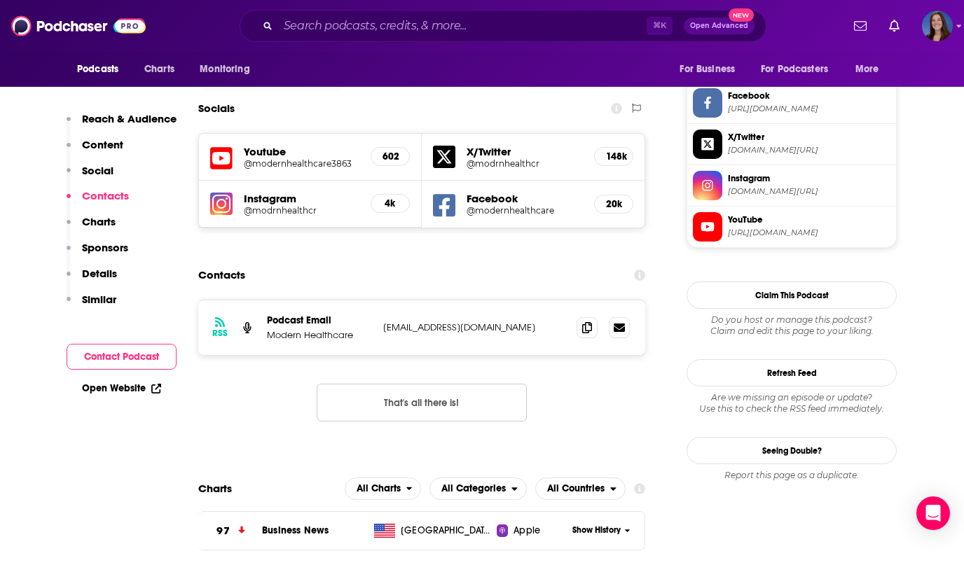
scroll to position [1203, 0]
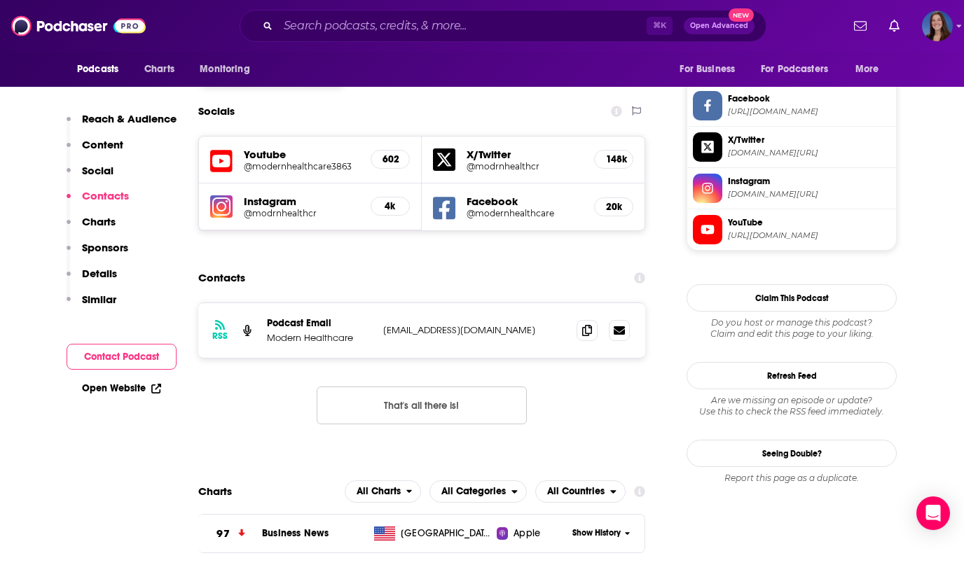
drag, startPoint x: 535, startPoint y: 261, endPoint x: 385, endPoint y: 263, distance: 149.9
click at [385, 324] on p "podcasts@modernhealthcare.com" at bounding box center [474, 330] width 182 height 12
copy p "podcasts@modernhealthcare.com"
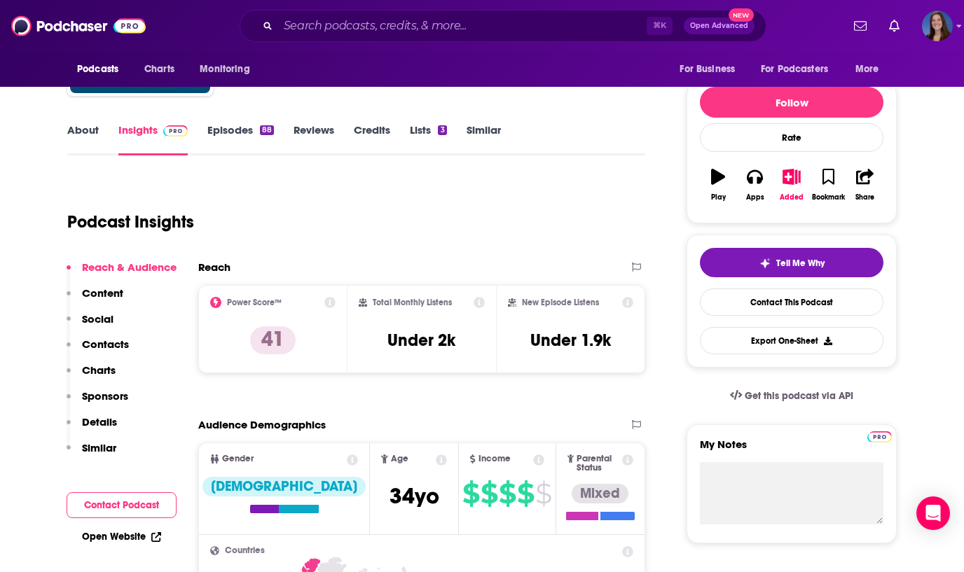
scroll to position [0, 0]
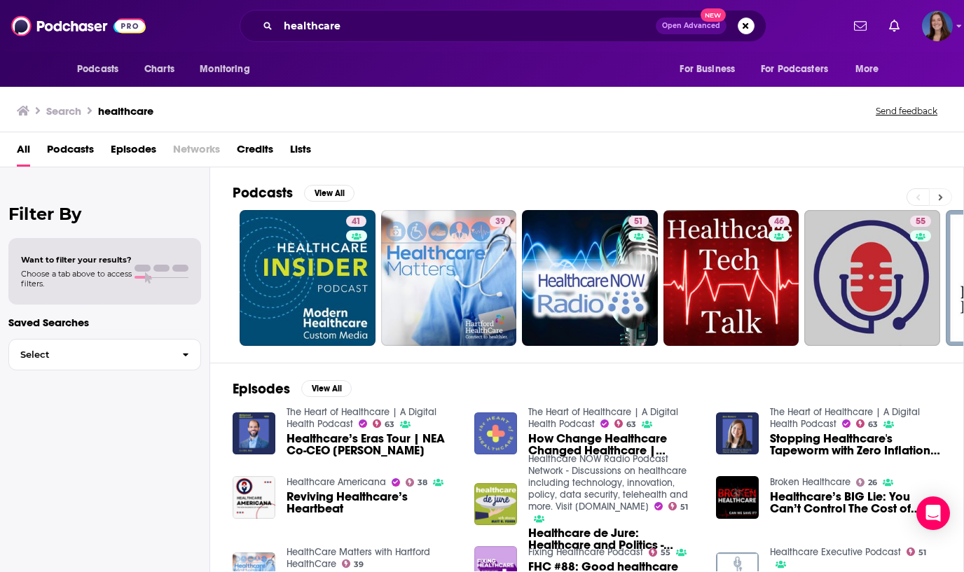
click at [942, 196] on icon at bounding box center [940, 198] width 5 height 10
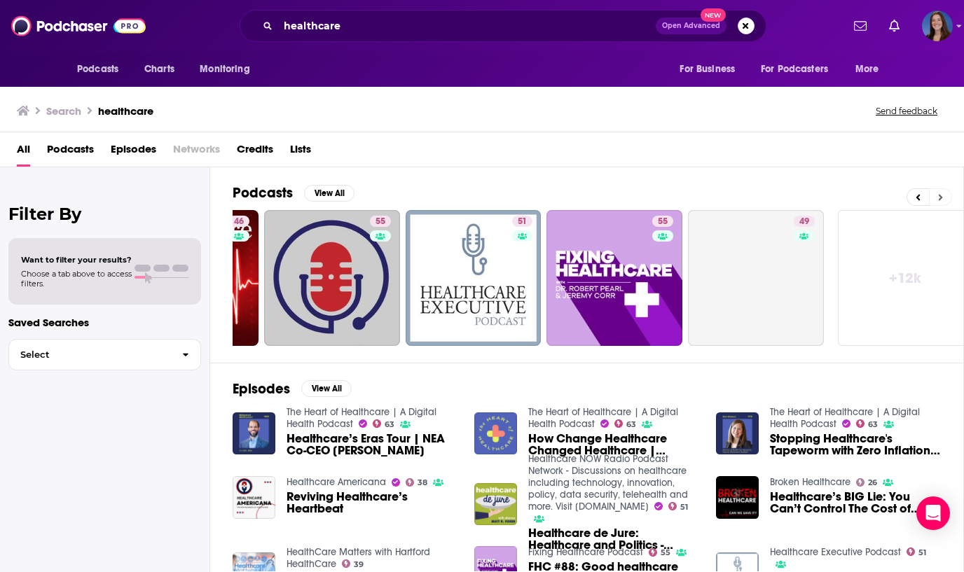
scroll to position [0, 556]
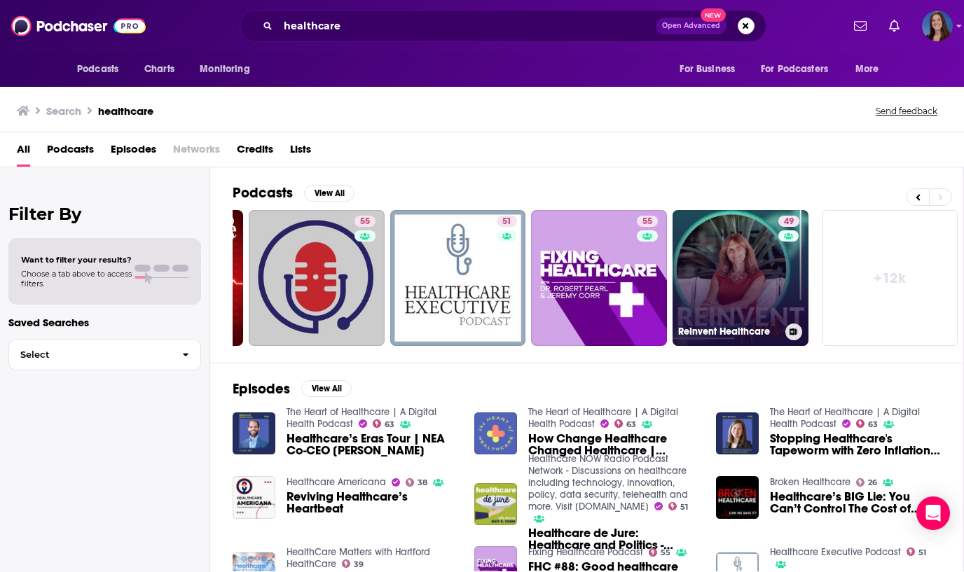
click at [724, 280] on link "49 ReInvent Healthcare" at bounding box center [741, 278] width 136 height 136
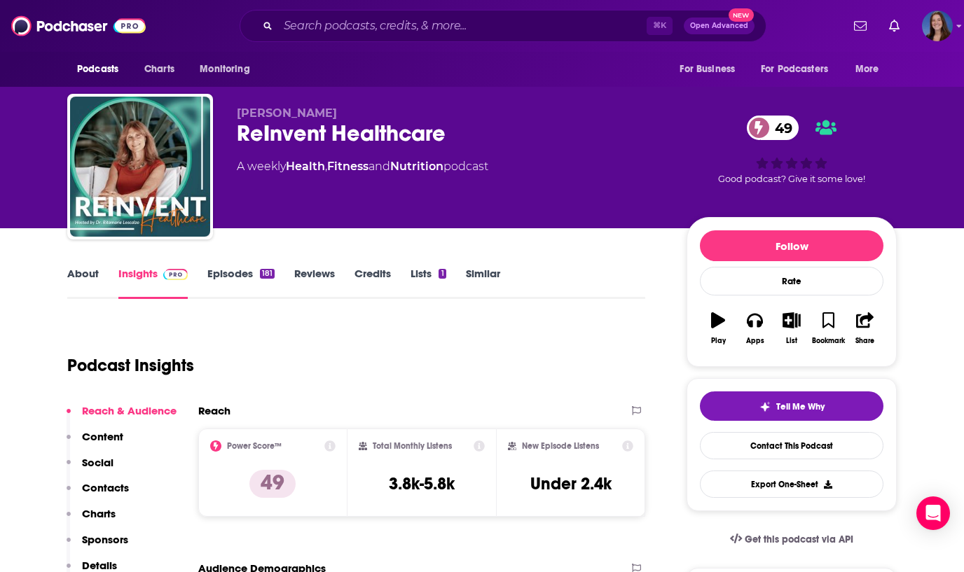
click at [76, 276] on link "About" at bounding box center [83, 283] width 32 height 32
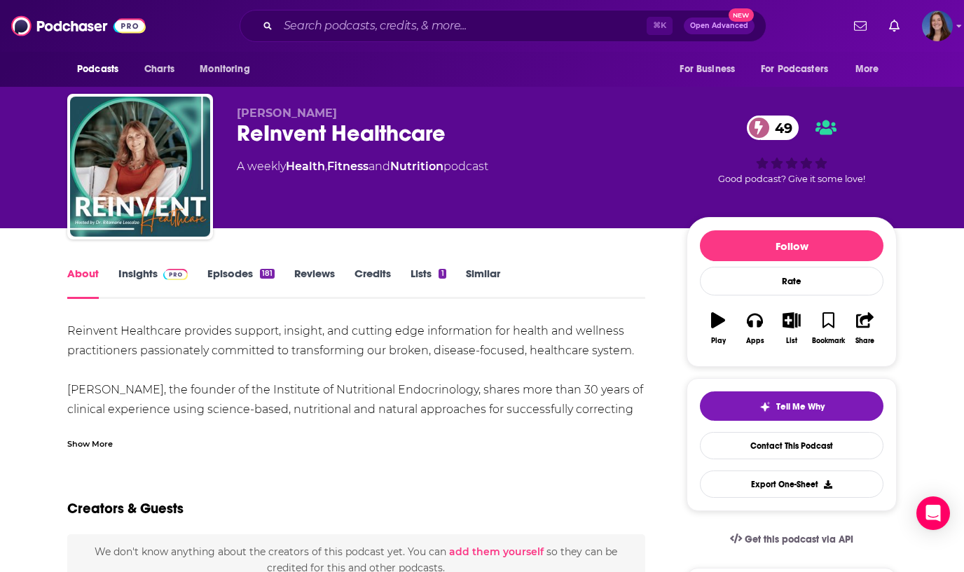
click at [218, 278] on link "Episodes 181" at bounding box center [240, 283] width 67 height 32
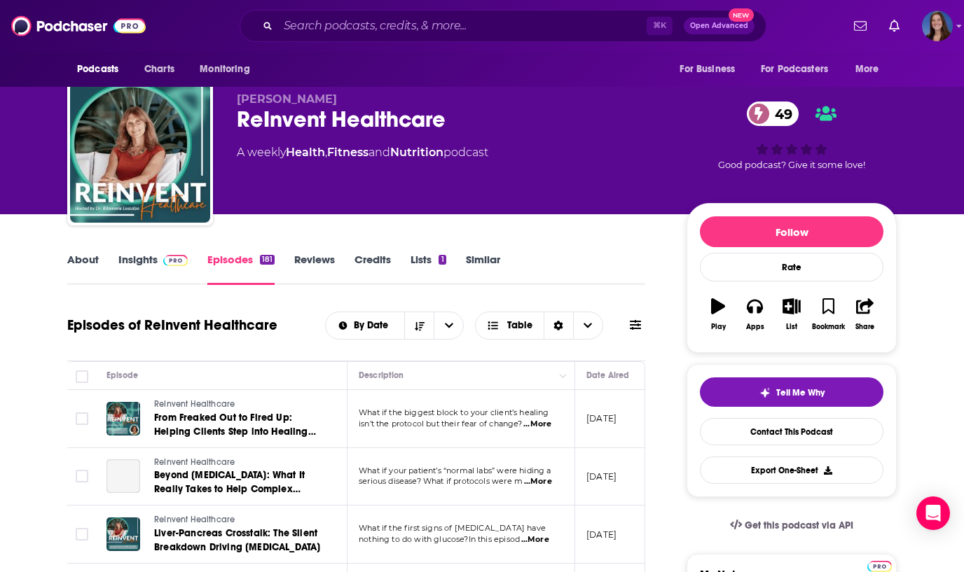
scroll to position [27, 0]
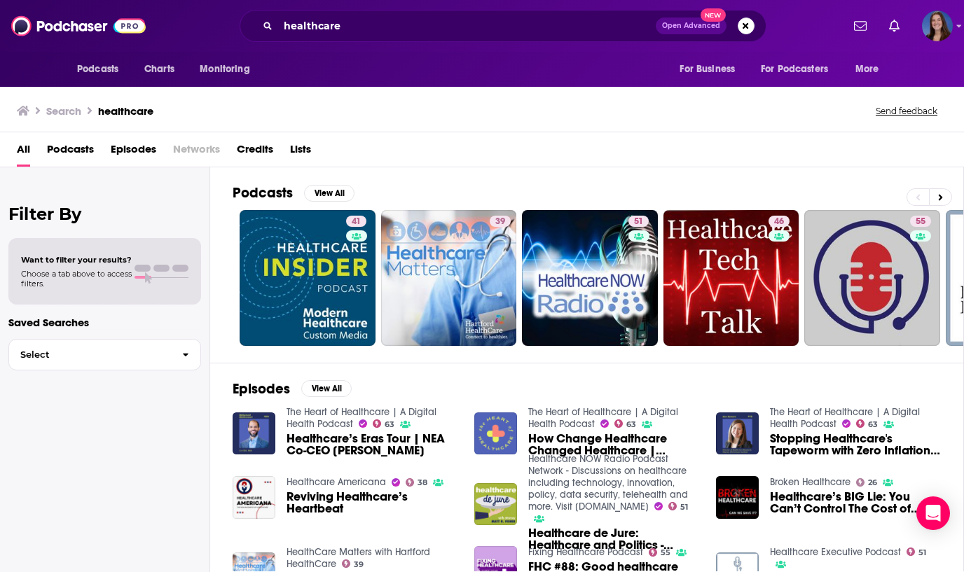
click at [559, 436] on span "How Change Healthcare Changed Healthcare | Washington Post Reporter Dan Diamond" at bounding box center [613, 445] width 171 height 24
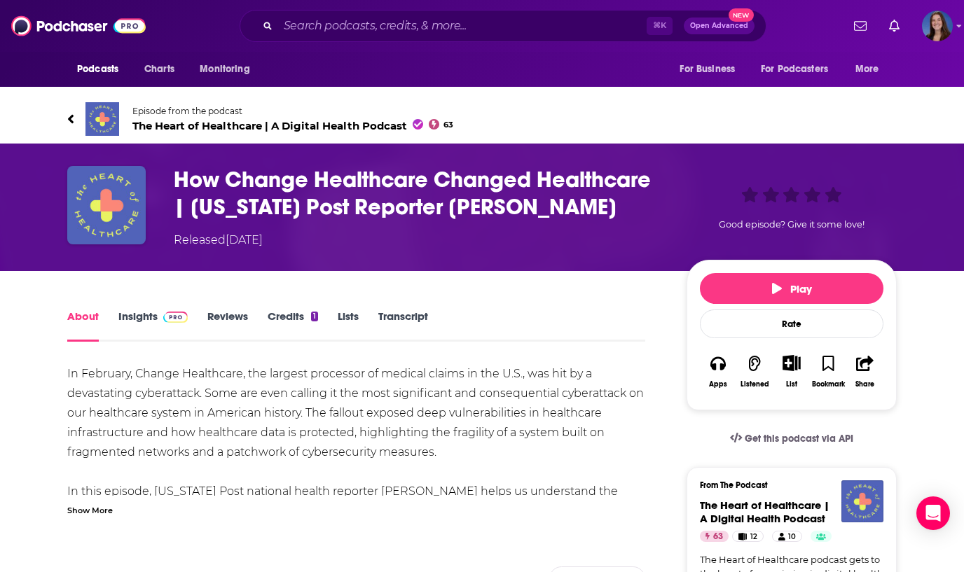
click at [101, 212] on img "How Change Healthcare Changed Healthcare | Washington Post Reporter Dan Diamond" at bounding box center [106, 205] width 78 height 78
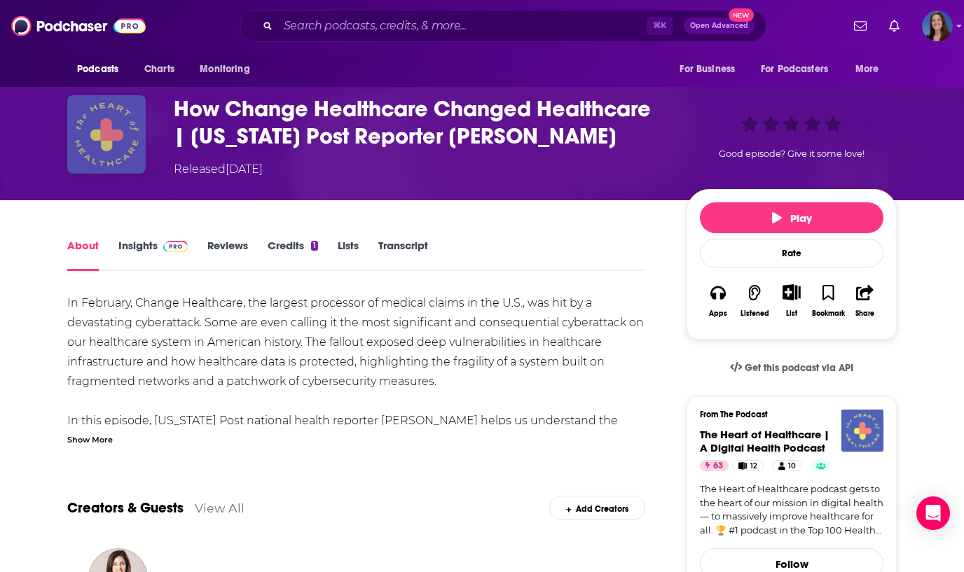
scroll to position [79, 0]
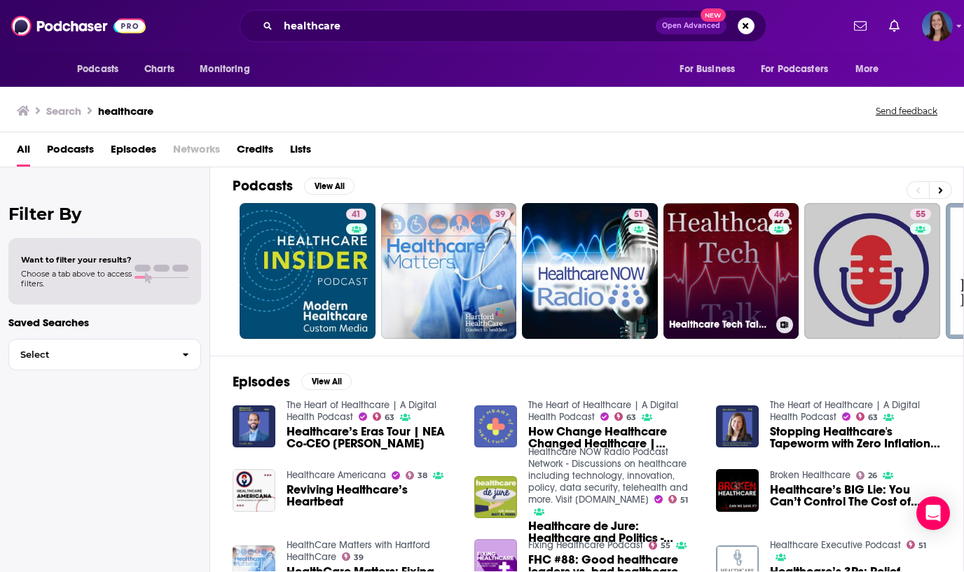
scroll to position [6, 0]
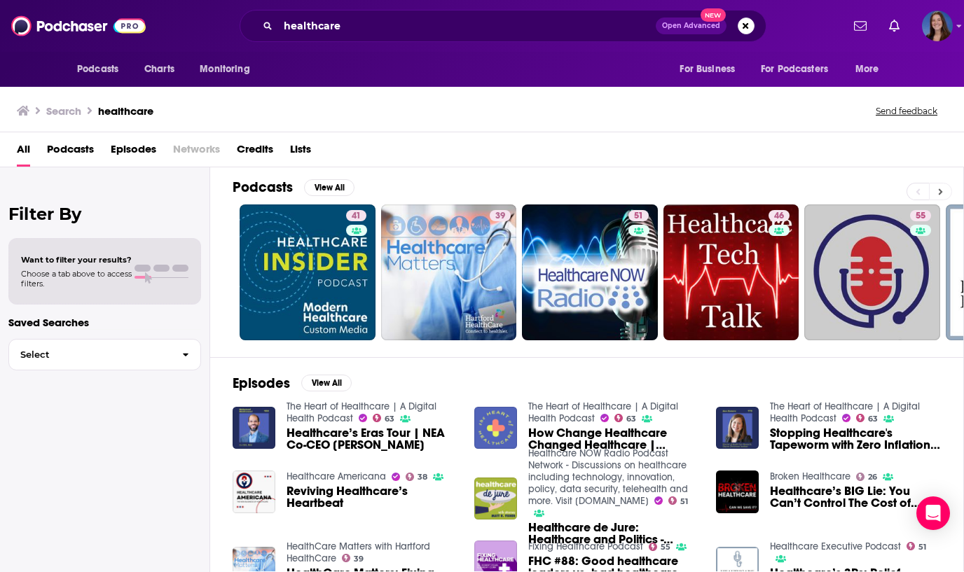
click at [940, 188] on icon at bounding box center [940, 192] width 5 height 10
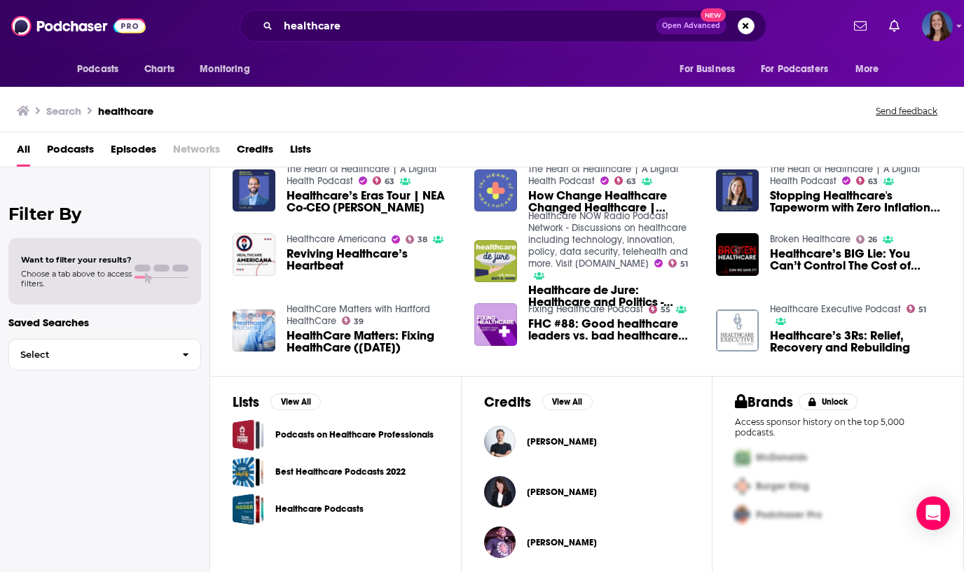
scroll to position [254, 0]
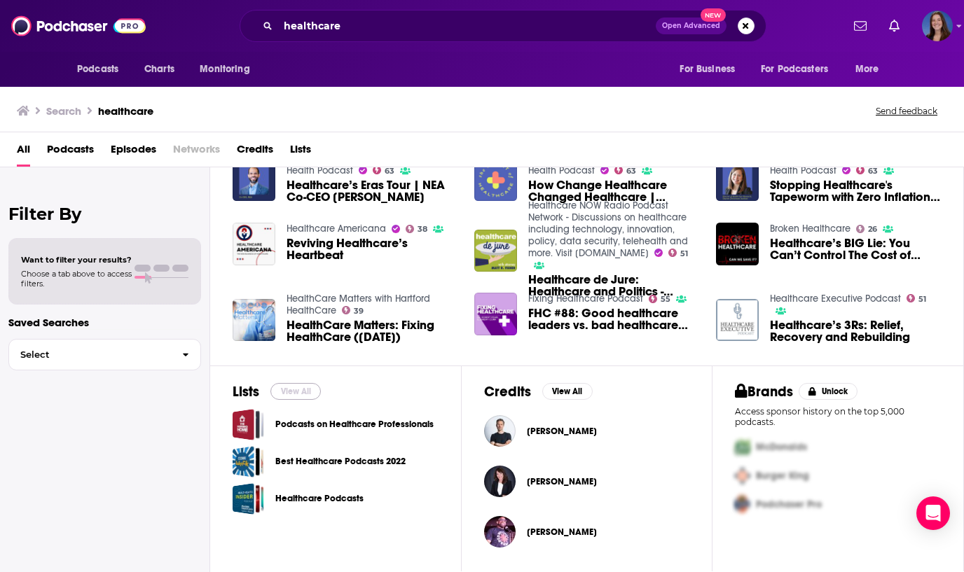
click at [303, 387] on button "View All" at bounding box center [295, 391] width 50 height 17
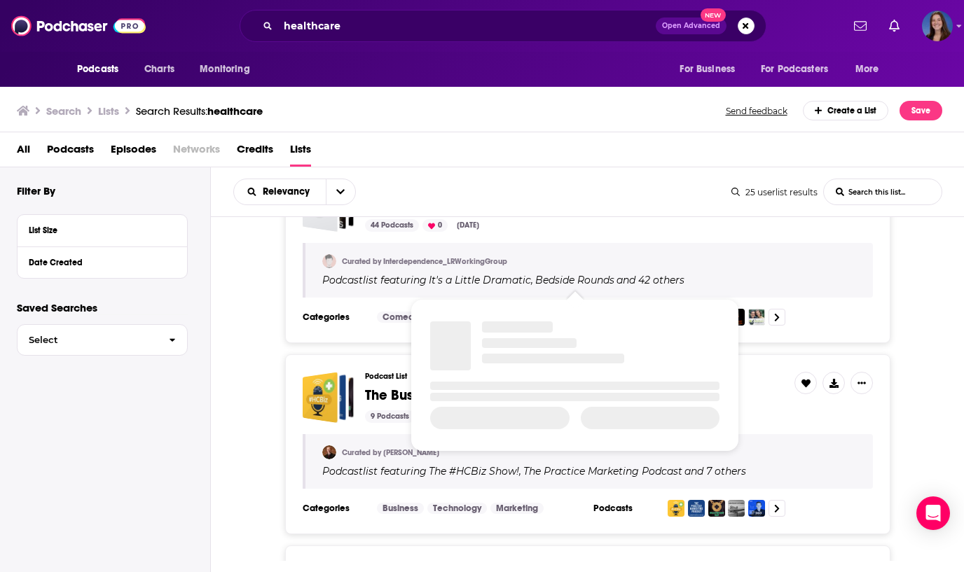
scroll to position [855, 0]
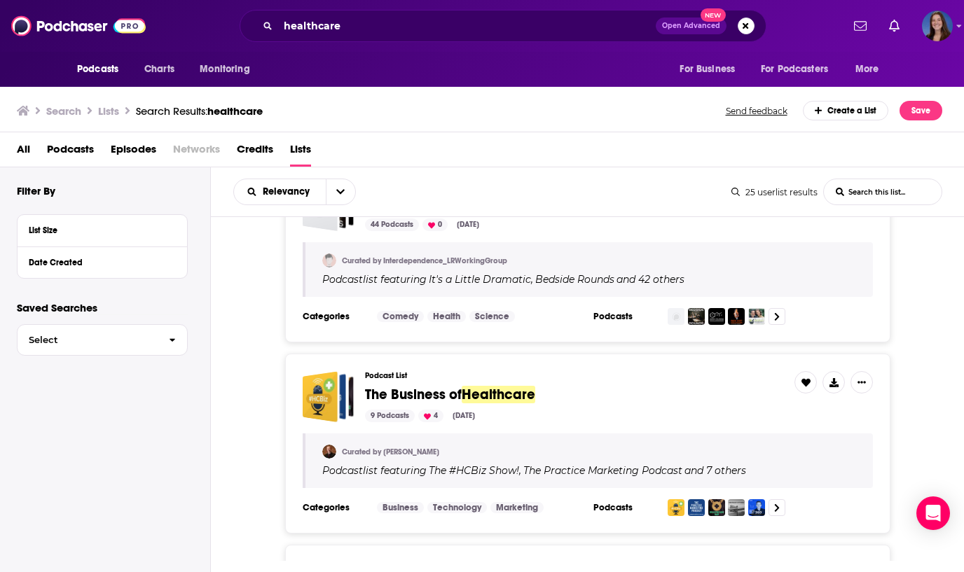
click at [469, 397] on span "Healthcare" at bounding box center [499, 395] width 74 height 18
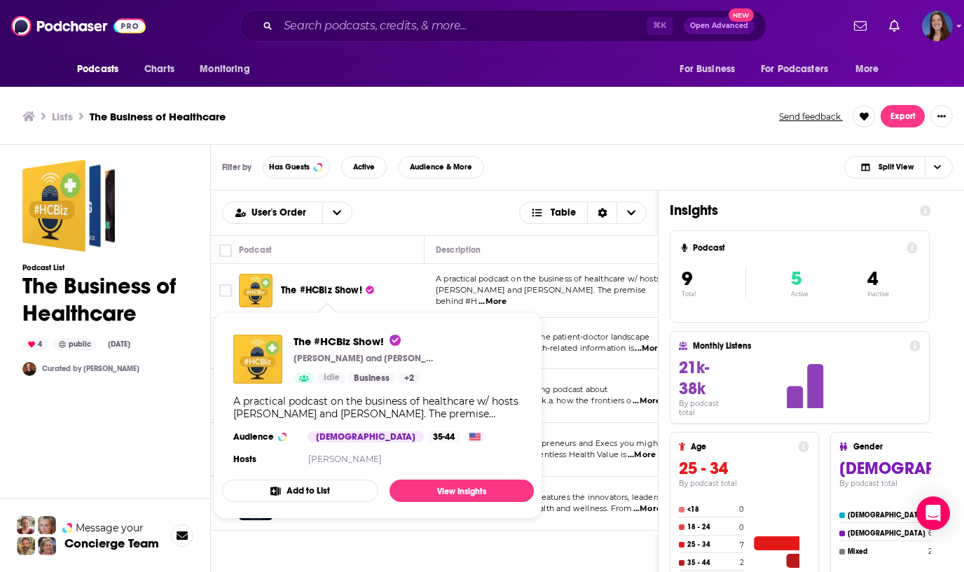
click at [305, 290] on span "The #HCBiz Show!" at bounding box center [321, 290] width 81 height 12
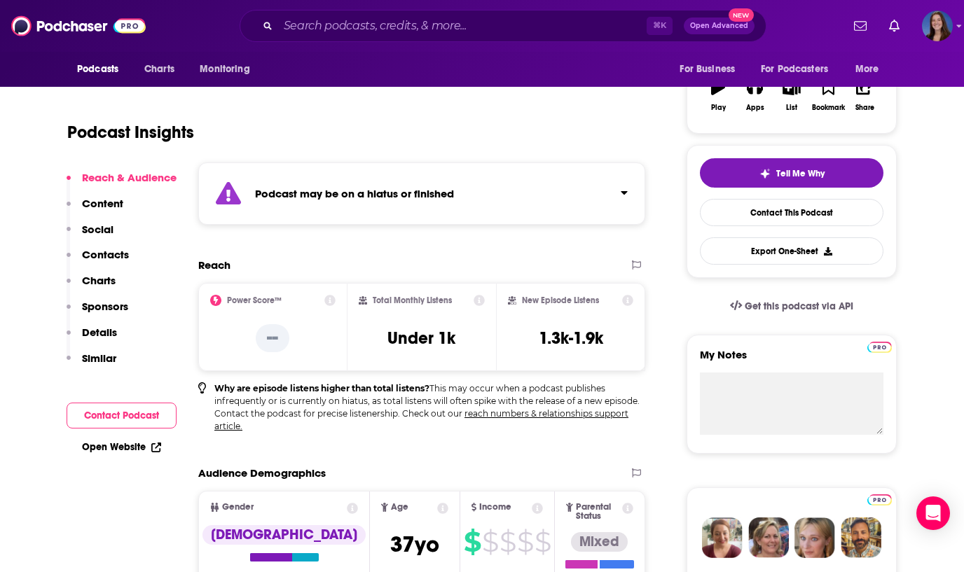
scroll to position [249, 0]
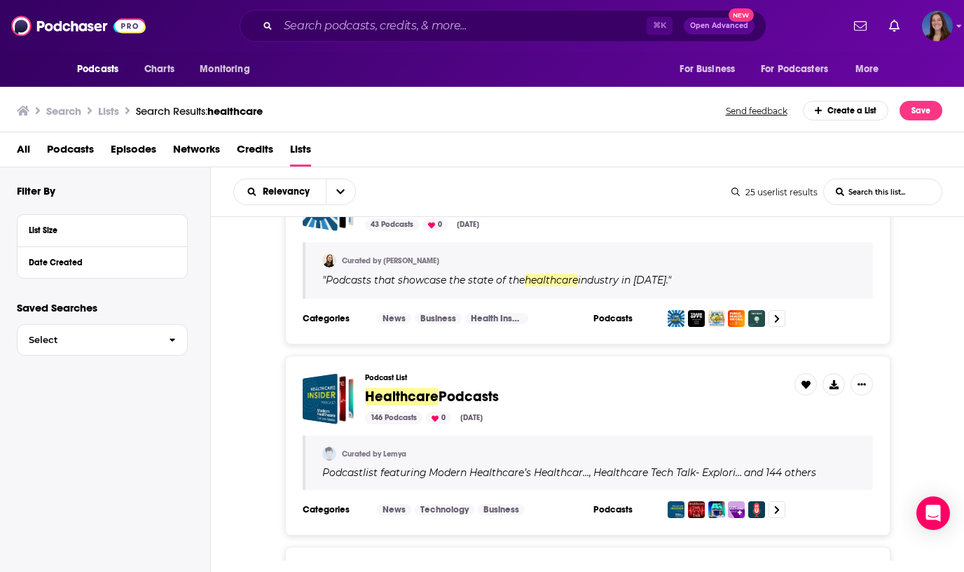
scroll to position [283, 0]
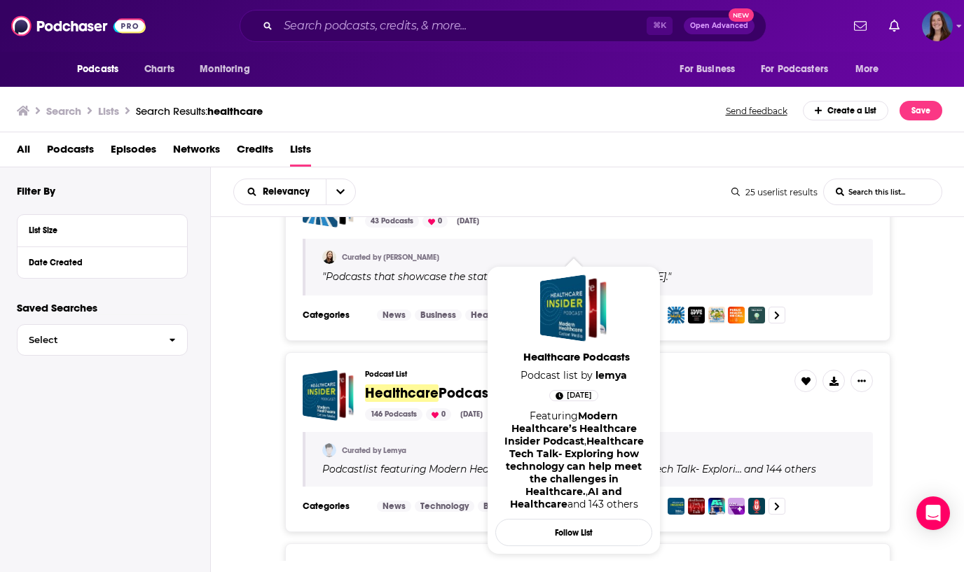
click at [469, 395] on span "Podcasts" at bounding box center [469, 394] width 60 height 18
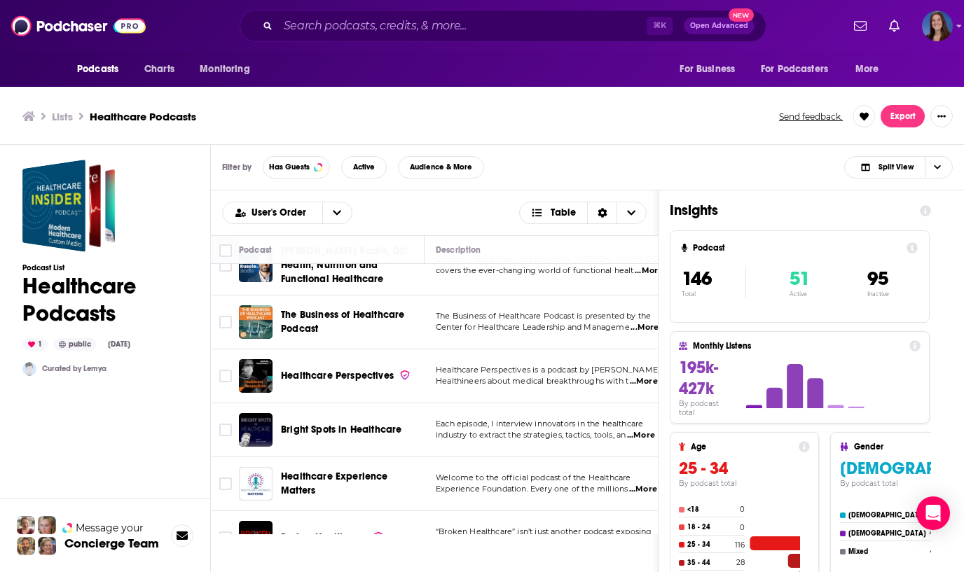
scroll to position [371, 0]
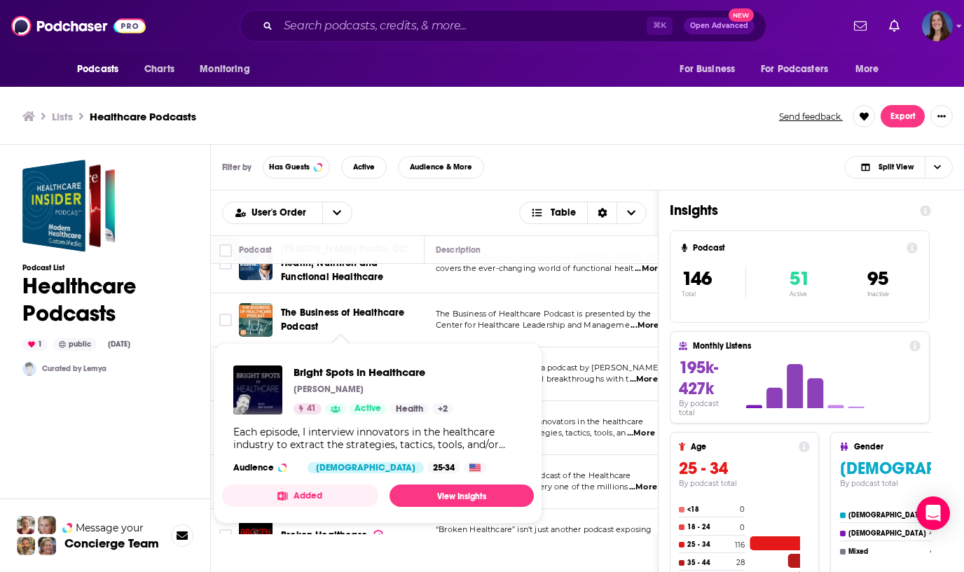
click at [351, 429] on div "Each episode, I interview innovators in the healthcare industry to extract the …" at bounding box center [377, 438] width 289 height 25
click at [332, 370] on span "Bright Spots in Healthcare" at bounding box center [374, 372] width 160 height 13
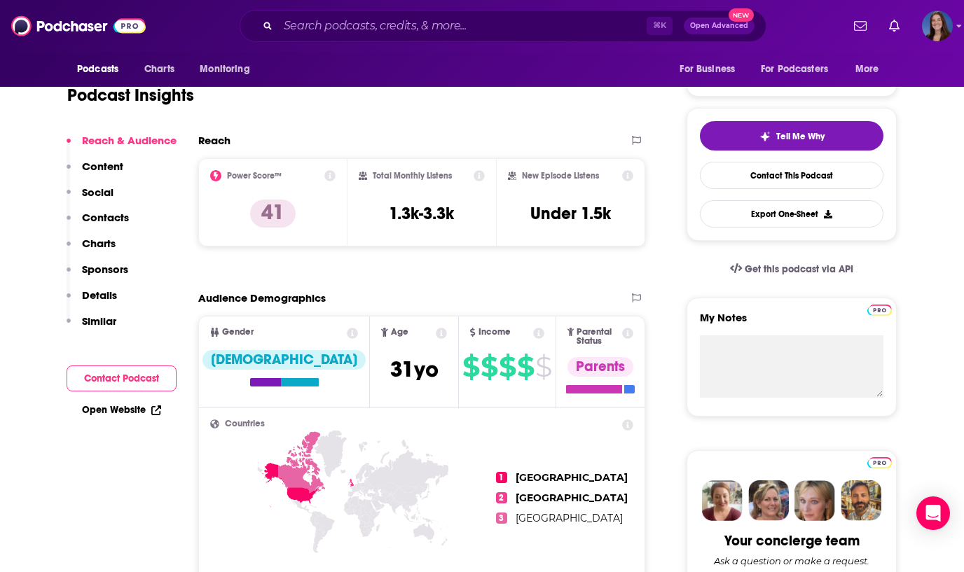
scroll to position [111, 0]
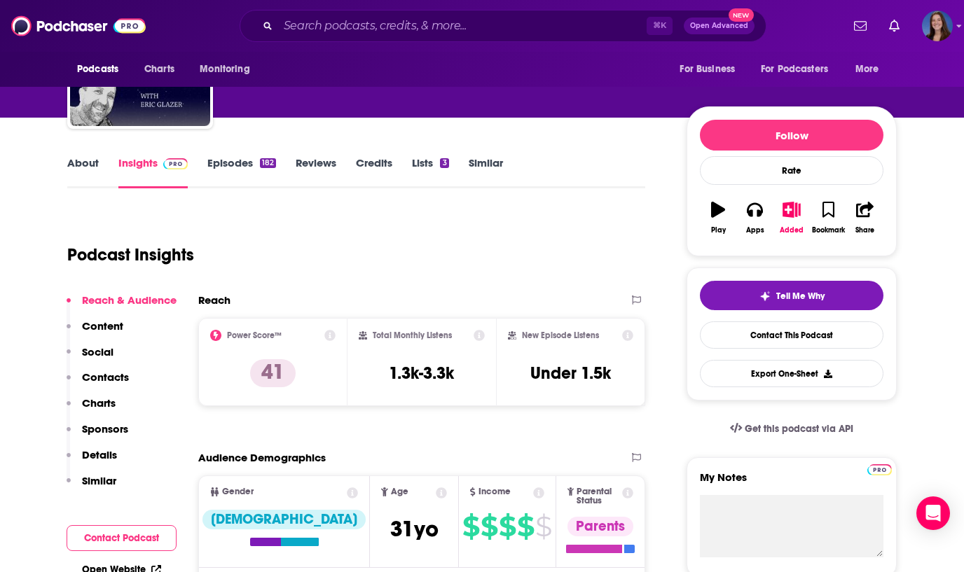
click at [83, 163] on link "About" at bounding box center [83, 172] width 32 height 32
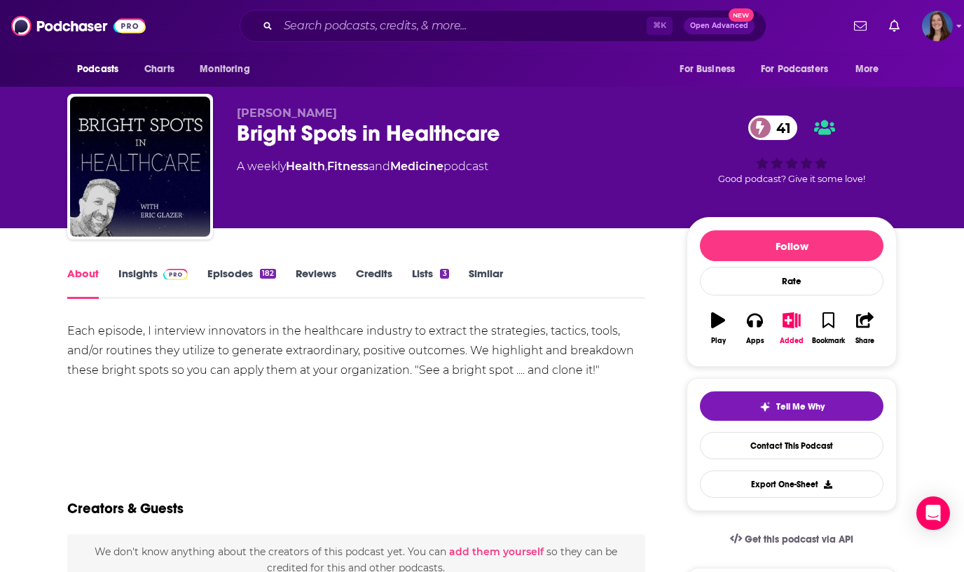
click at [230, 274] on link "Episodes 182" at bounding box center [241, 283] width 69 height 32
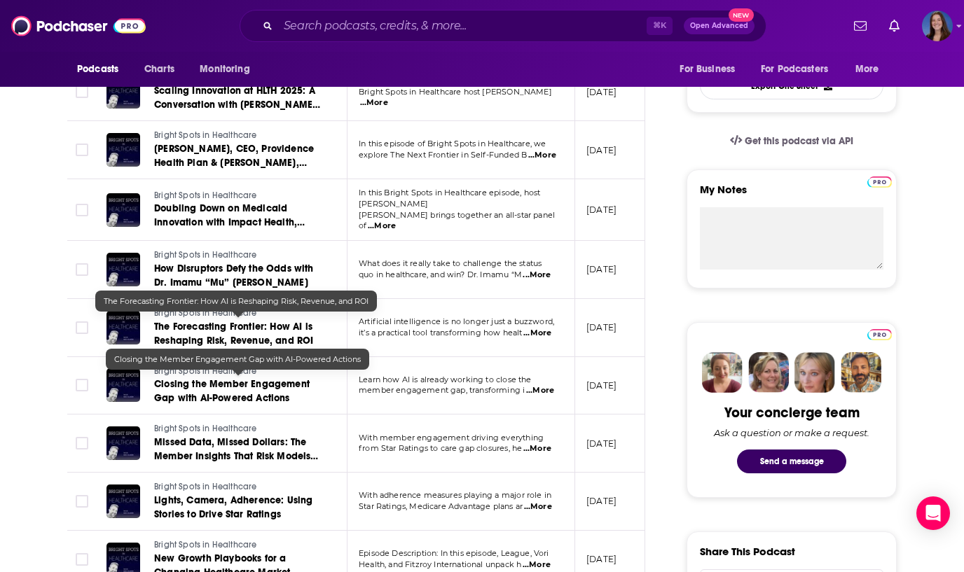
scroll to position [404, 0]
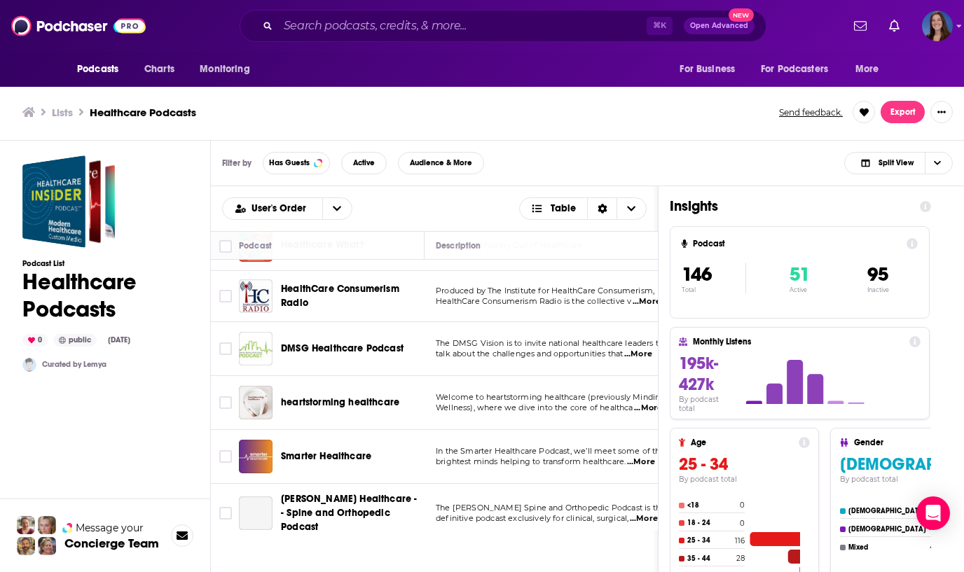
scroll to position [3343, 0]
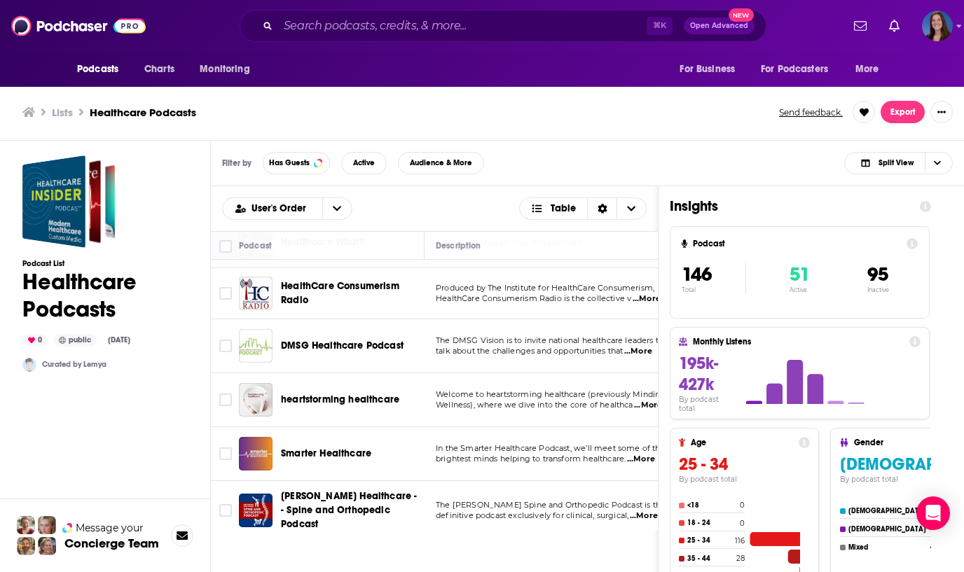
drag, startPoint x: 392, startPoint y: 367, endPoint x: 869, endPoint y: 0, distance: 602.6
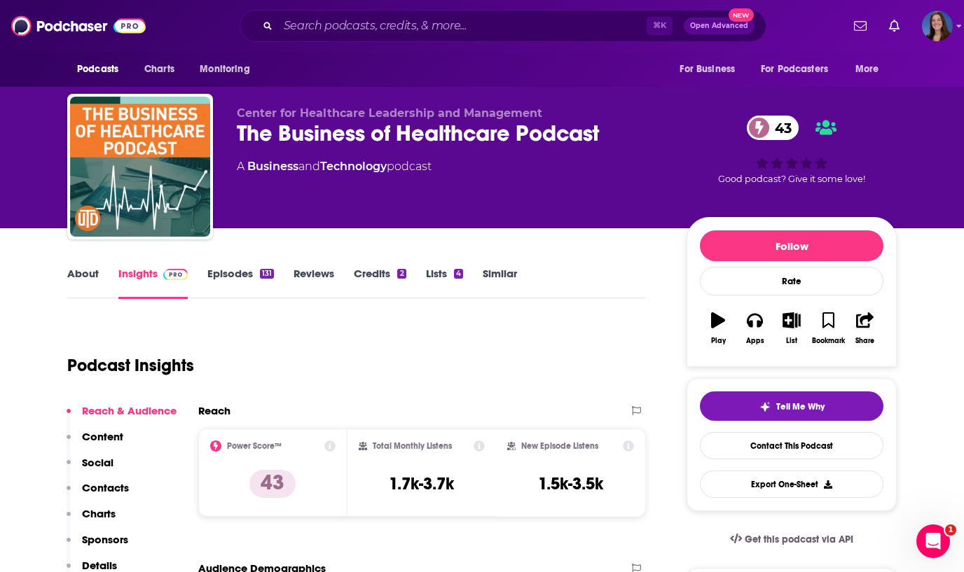
click at [82, 268] on link "About" at bounding box center [83, 283] width 32 height 32
